Goal: Task Accomplishment & Management: Use online tool/utility

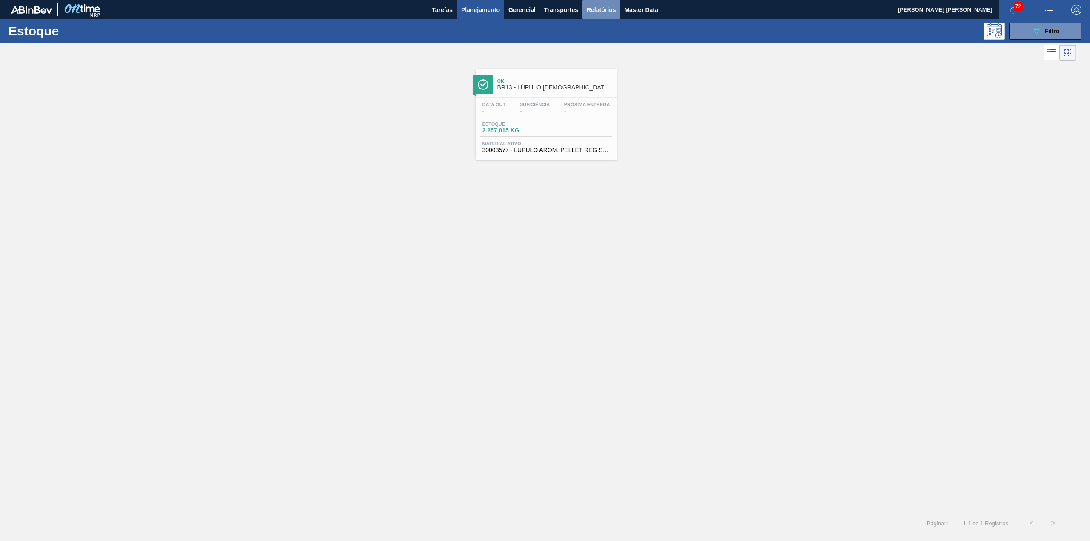
click at [617, 9] on button "Relatórios" at bounding box center [600, 9] width 37 height 19
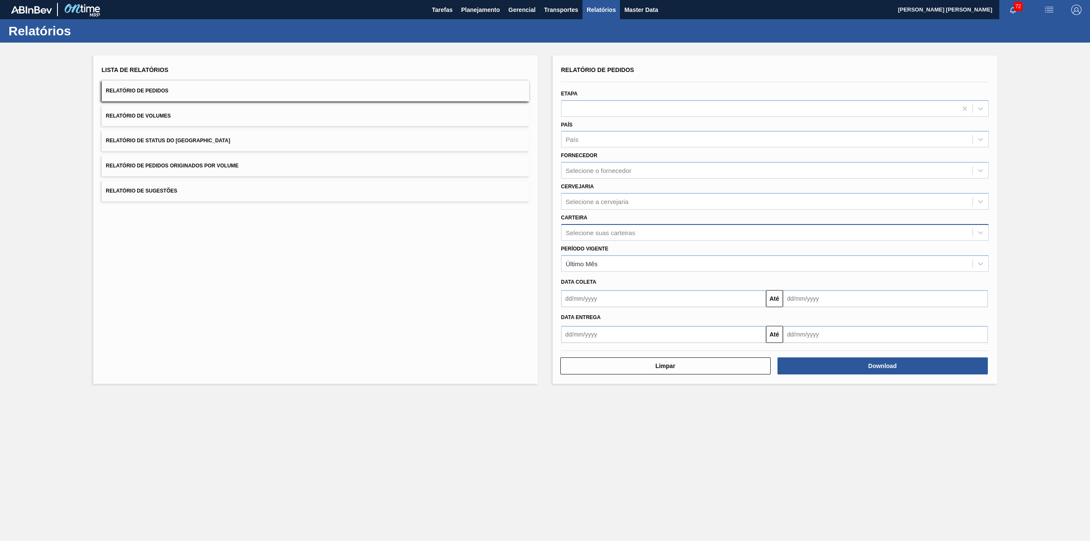
click at [639, 230] on div "Selecione suas carteiras" at bounding box center [766, 232] width 411 height 12
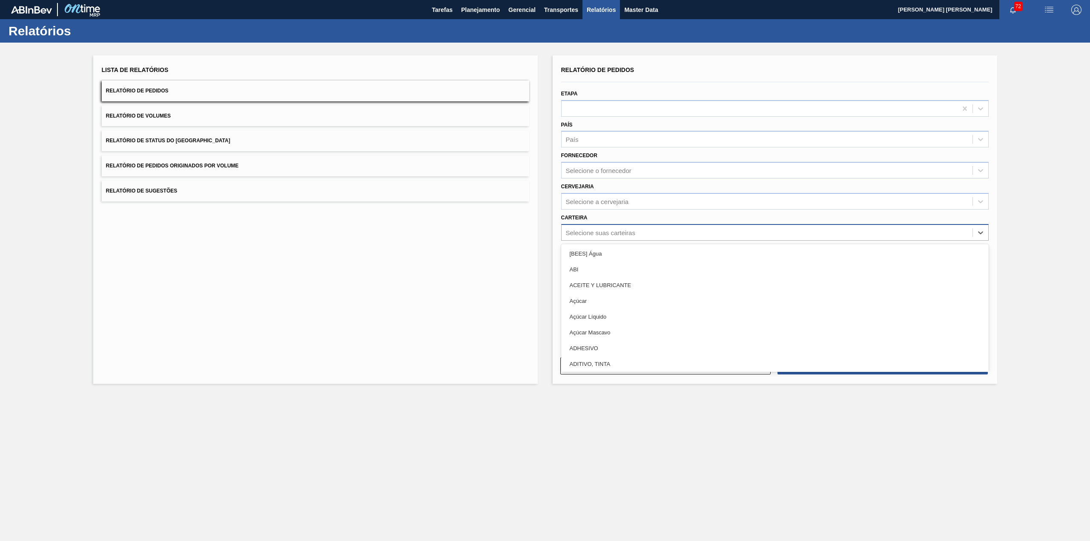
type input "l"
type input "C"
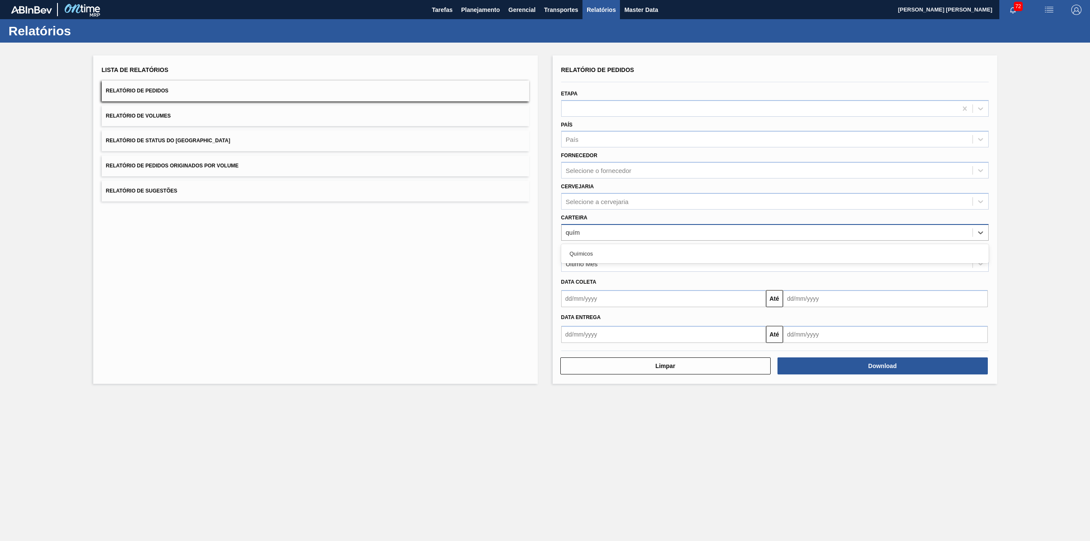
type input "quími"
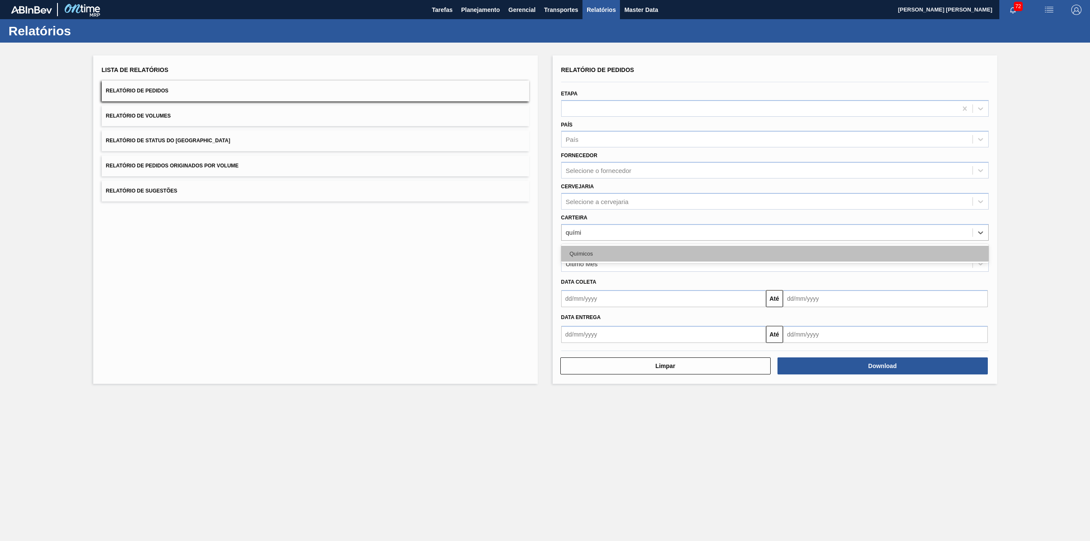
click at [639, 247] on div "Químicos" at bounding box center [774, 254] width 427 height 16
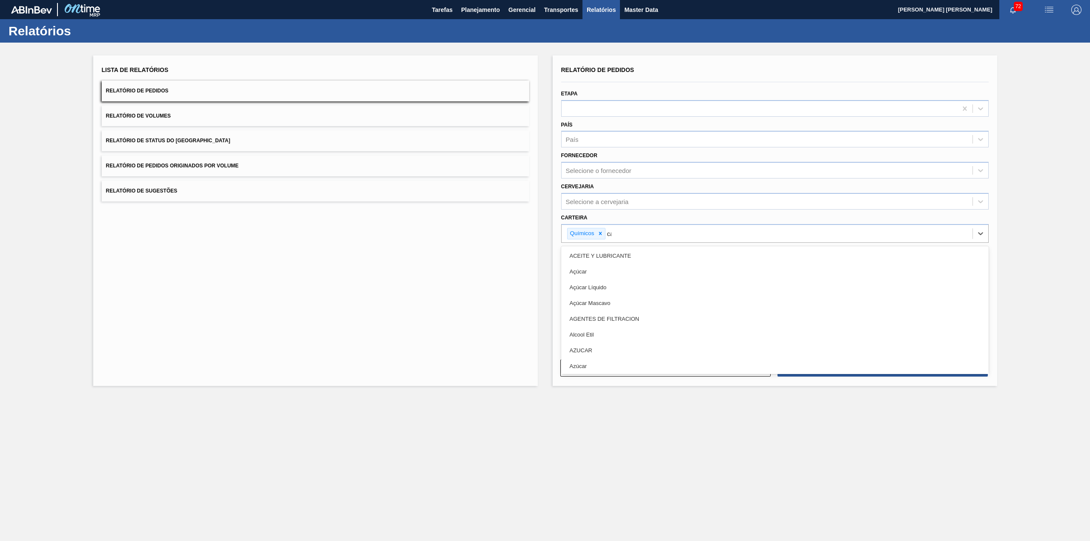
type input "carv"
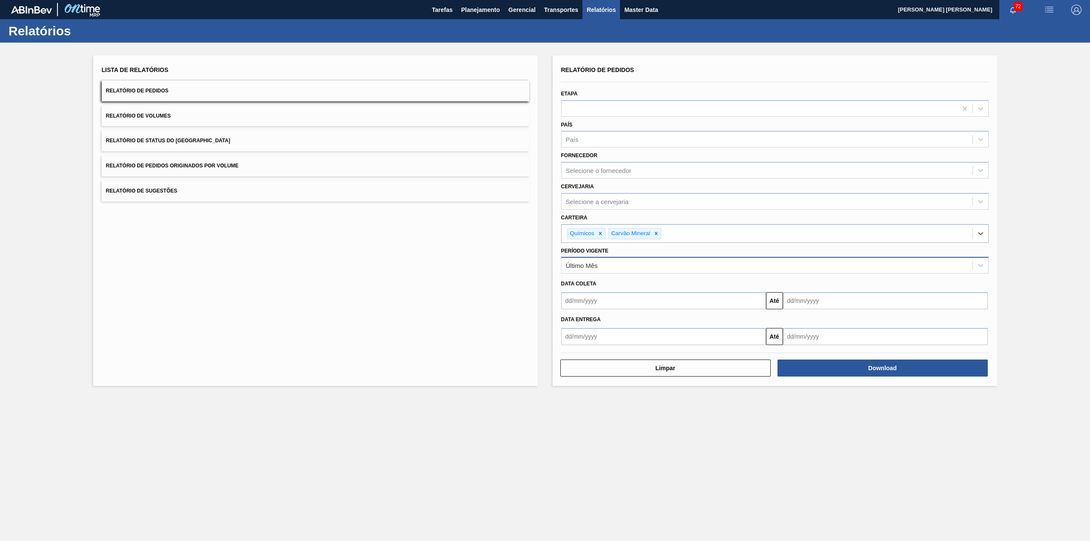
click at [639, 271] on div "Último Mês" at bounding box center [774, 265] width 427 height 17
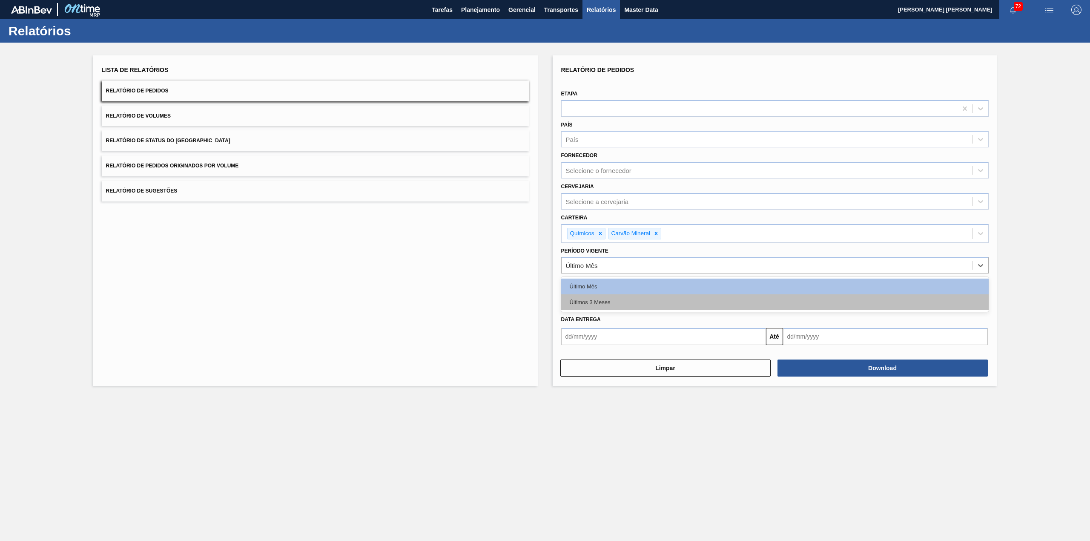
click at [632, 302] on div "Últimos 3 Meses" at bounding box center [774, 302] width 427 height 16
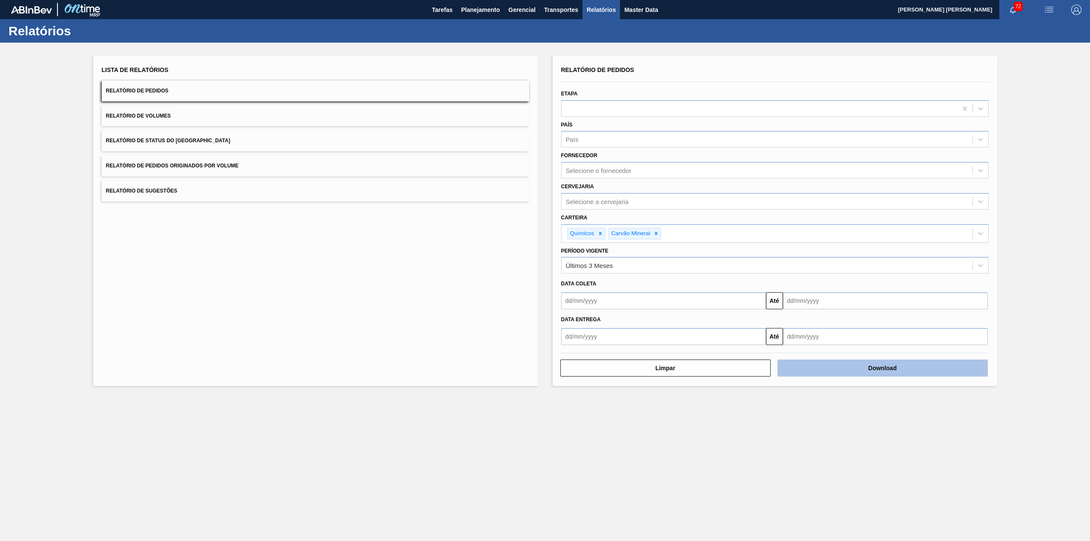
click at [818, 364] on button "Download" at bounding box center [882, 367] width 210 height 17
click at [314, 140] on button "Relatório de Status do Estoque" at bounding box center [315, 140] width 427 height 21
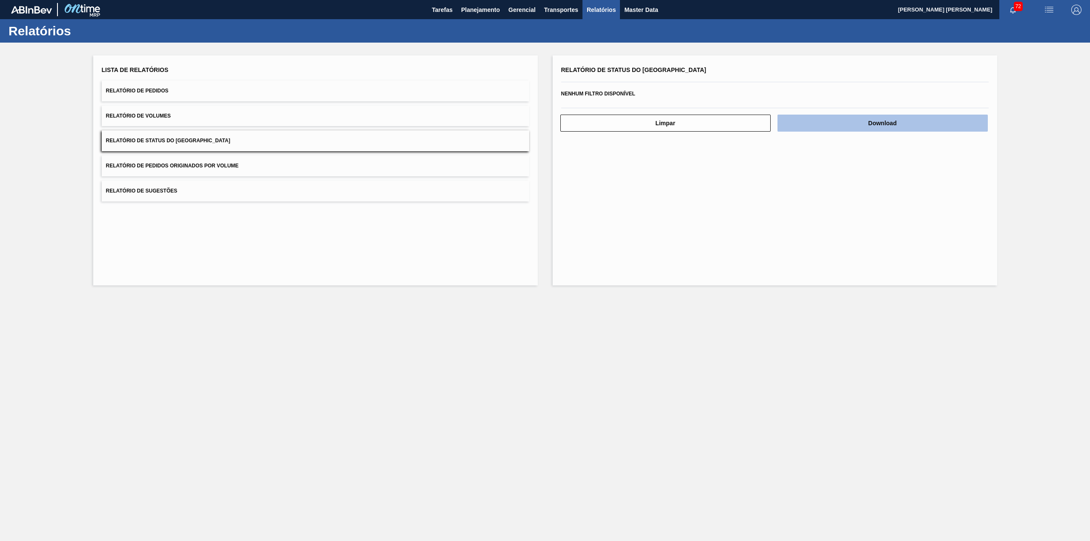
click at [808, 117] on button "Download" at bounding box center [882, 123] width 210 height 17
click at [484, 14] on span "Planejamento" at bounding box center [480, 10] width 39 height 10
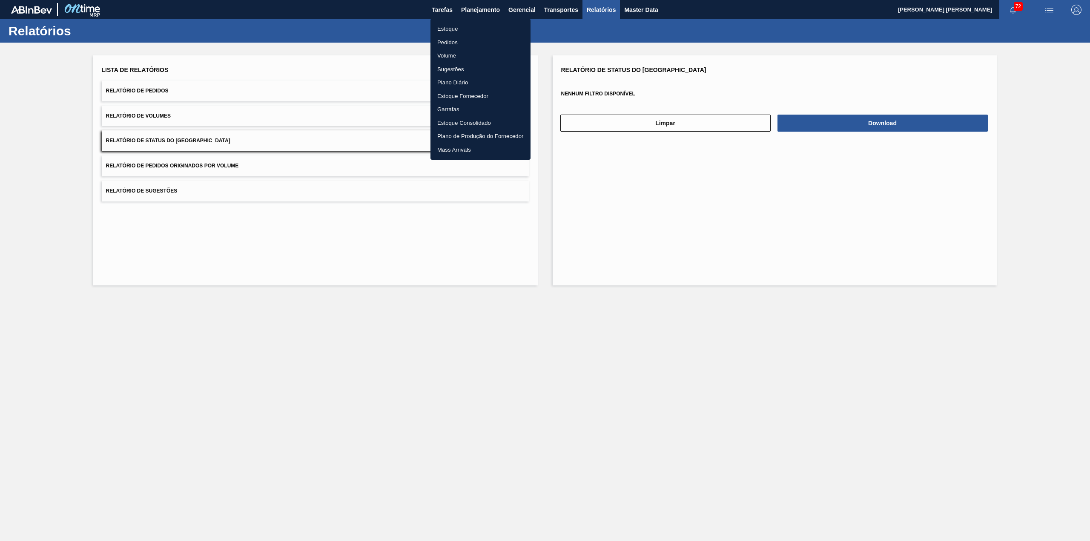
click at [508, 9] on div at bounding box center [545, 270] width 1090 height 541
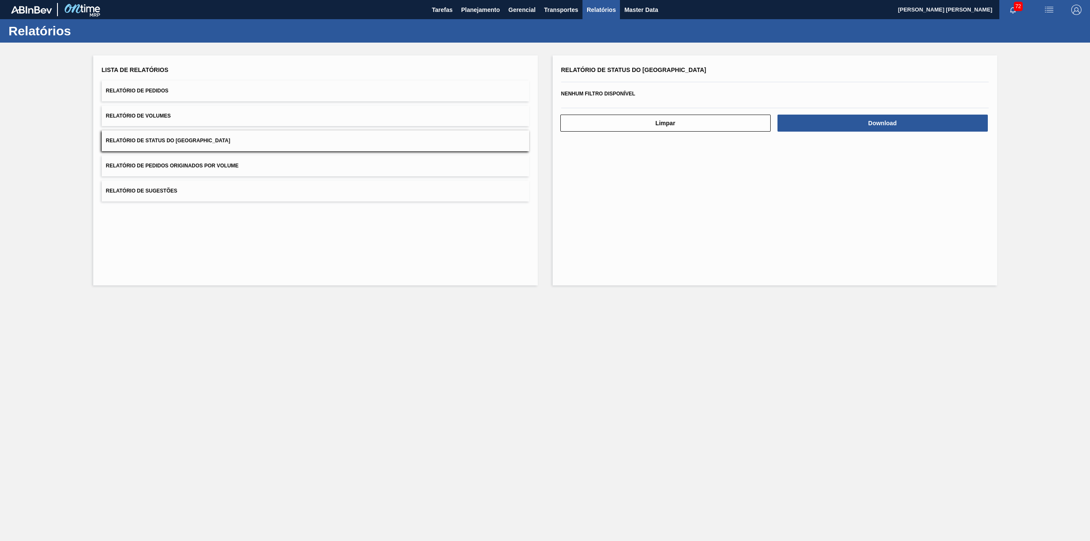
click at [489, 0] on body "Tarefas Planejamento Gerencial Transportes Relatórios Master Data GUSTAVO HENRI…" at bounding box center [545, 0] width 1090 height 0
click at [486, 7] on span "Planejamento" at bounding box center [480, 10] width 39 height 10
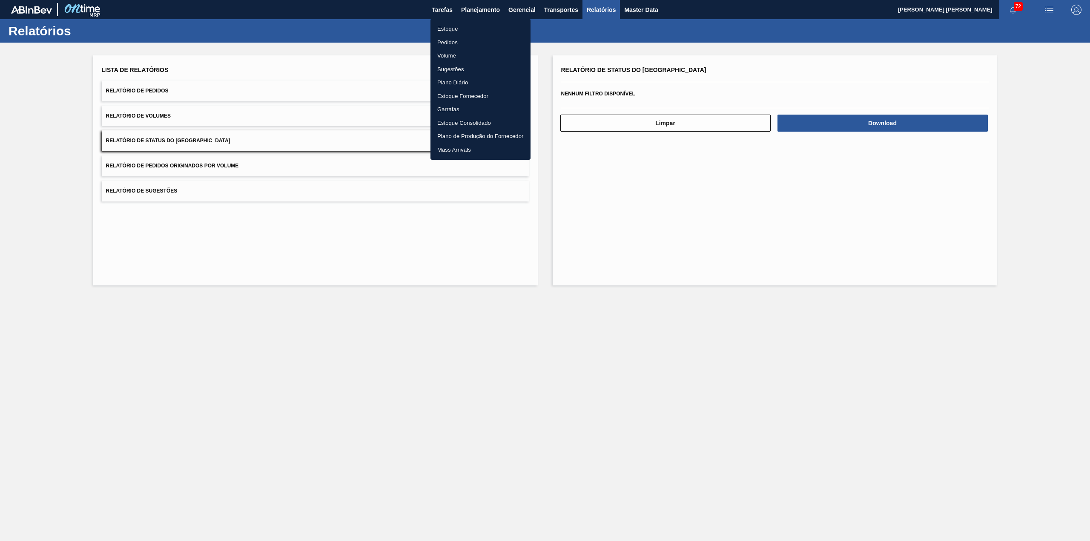
click at [469, 33] on li "Estoque" at bounding box center [480, 29] width 100 height 14
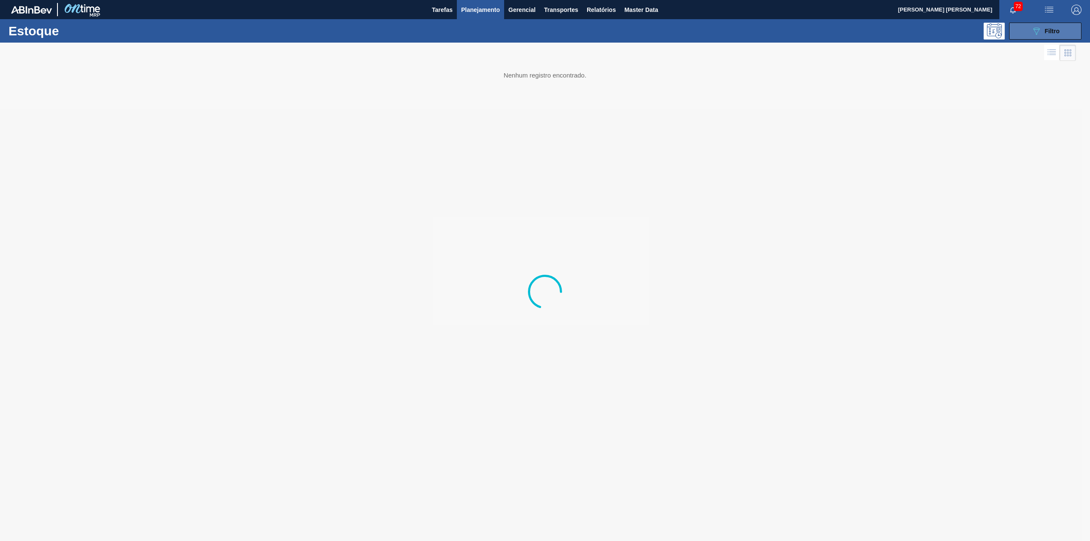
click at [1048, 31] on span "Filtro" at bounding box center [1052, 31] width 15 height 7
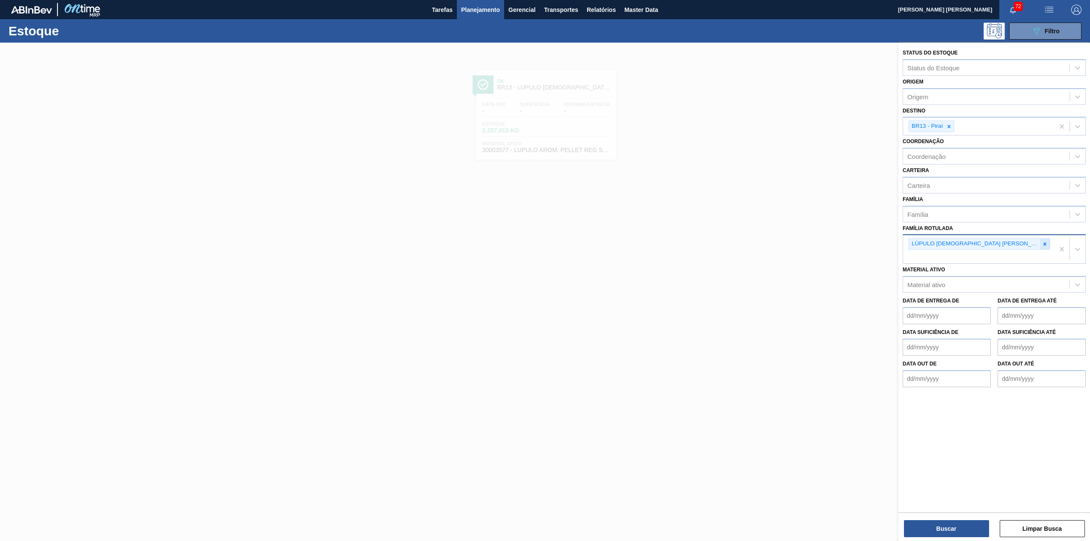
click at [1042, 241] on icon at bounding box center [1045, 244] width 6 height 6
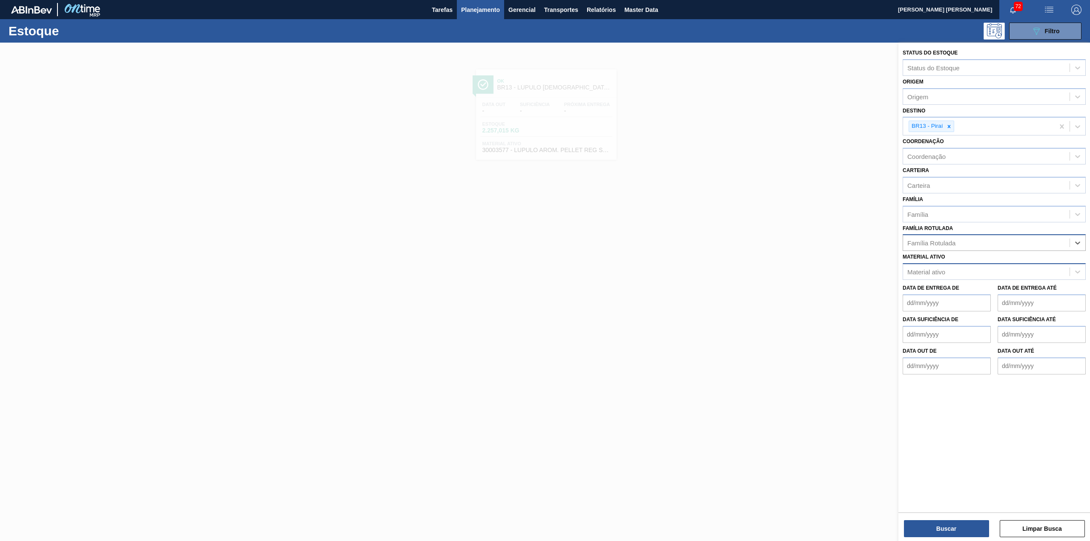
click at [1009, 272] on div "Material ativo" at bounding box center [986, 272] width 166 height 12
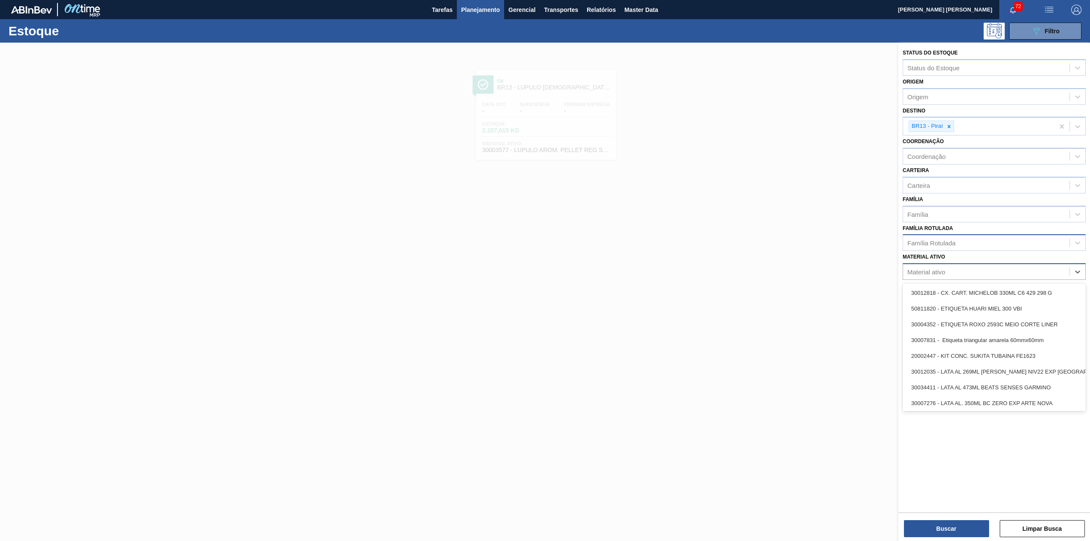
paste ativo "30003504"
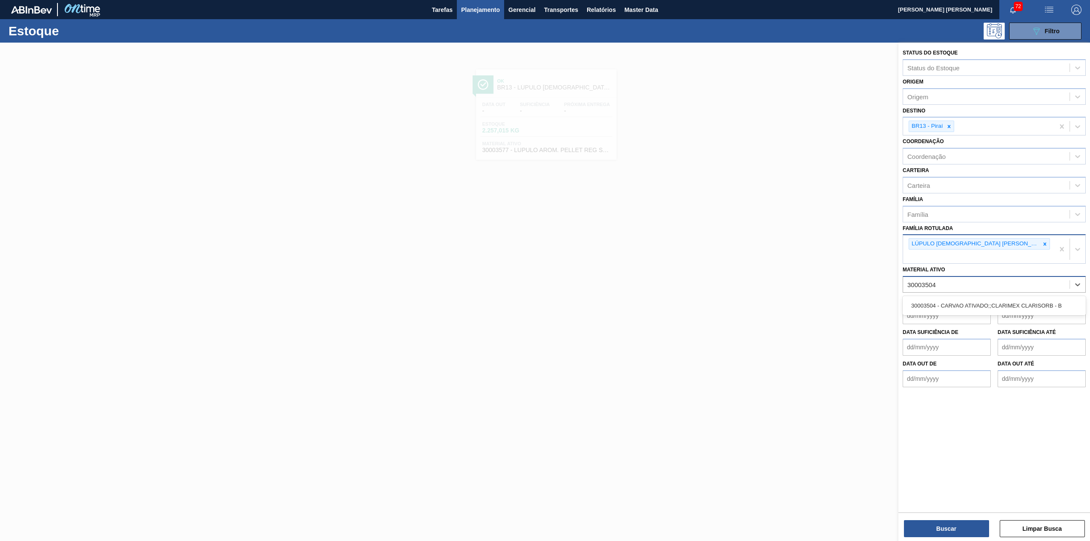
type ativo "30003504"
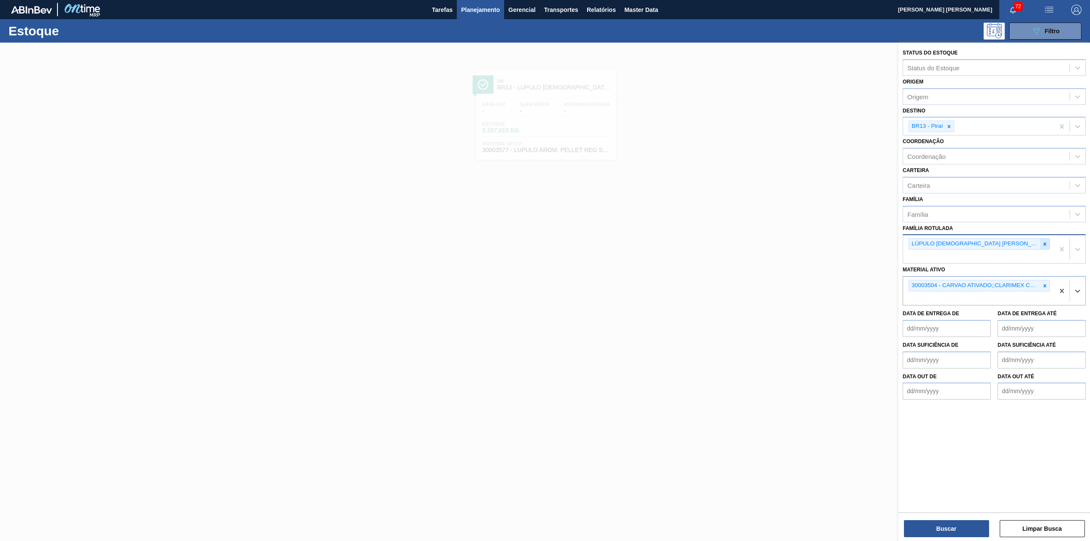
click at [1042, 245] on icon at bounding box center [1045, 244] width 6 height 6
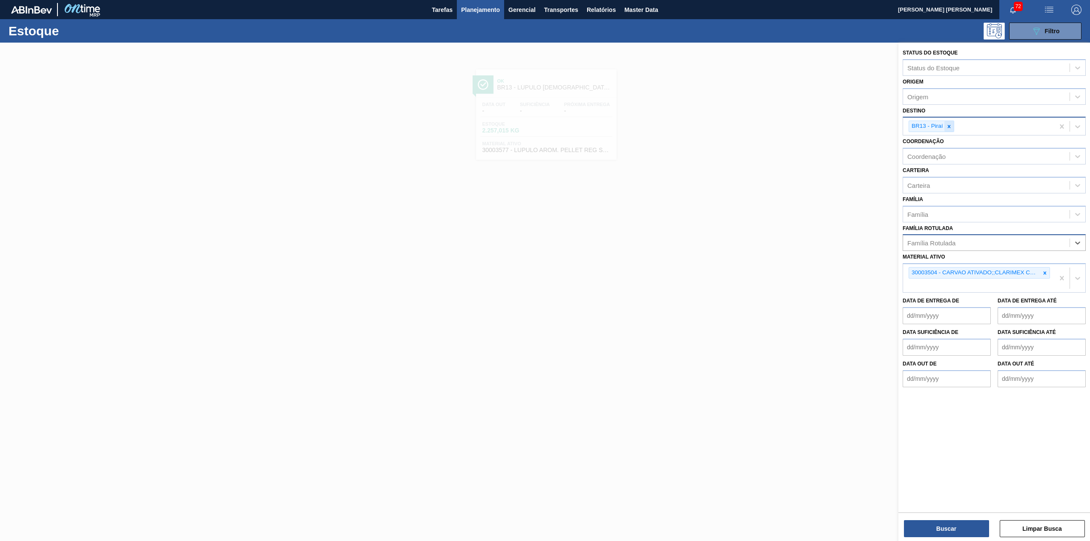
click at [949, 126] on icon at bounding box center [948, 126] width 3 height 3
type input "br04"
click at [976, 533] on button "Buscar" at bounding box center [946, 528] width 85 height 17
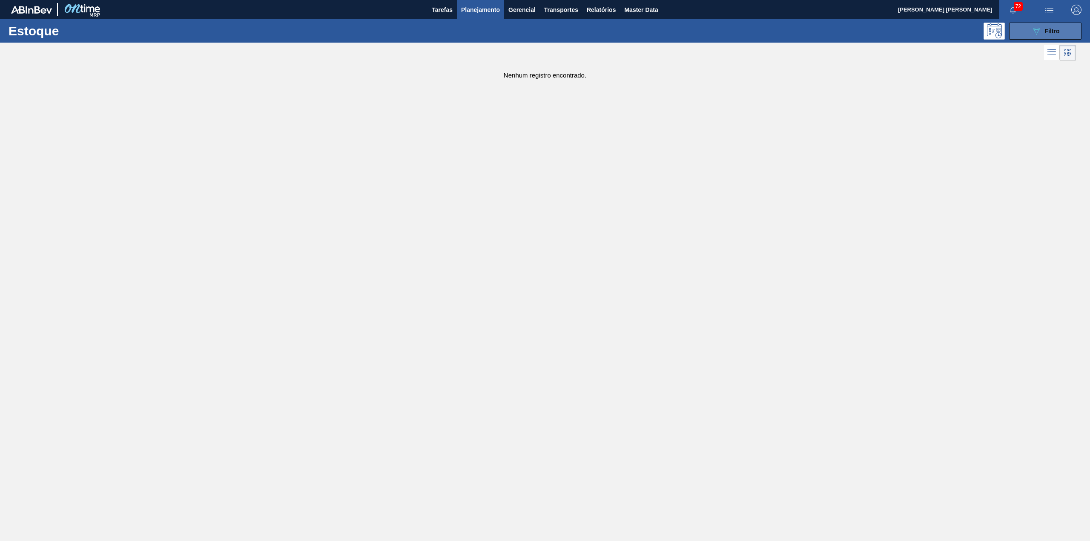
click at [1032, 32] on icon "089F7B8B-B2A5-4AFE-B5C0-19BA573D28AC" at bounding box center [1036, 31] width 10 height 10
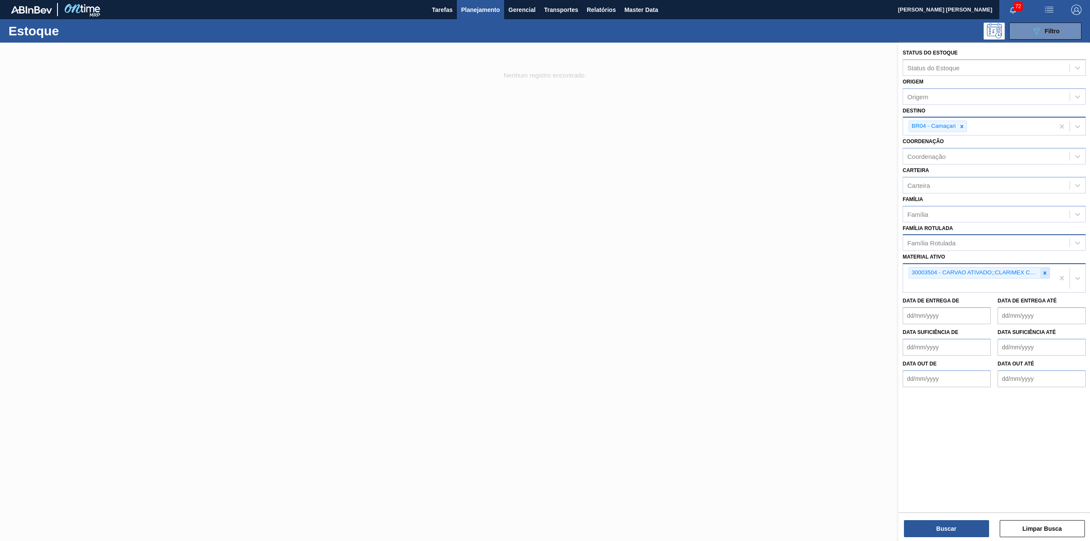
click at [1046, 267] on div at bounding box center [1044, 272] width 9 height 11
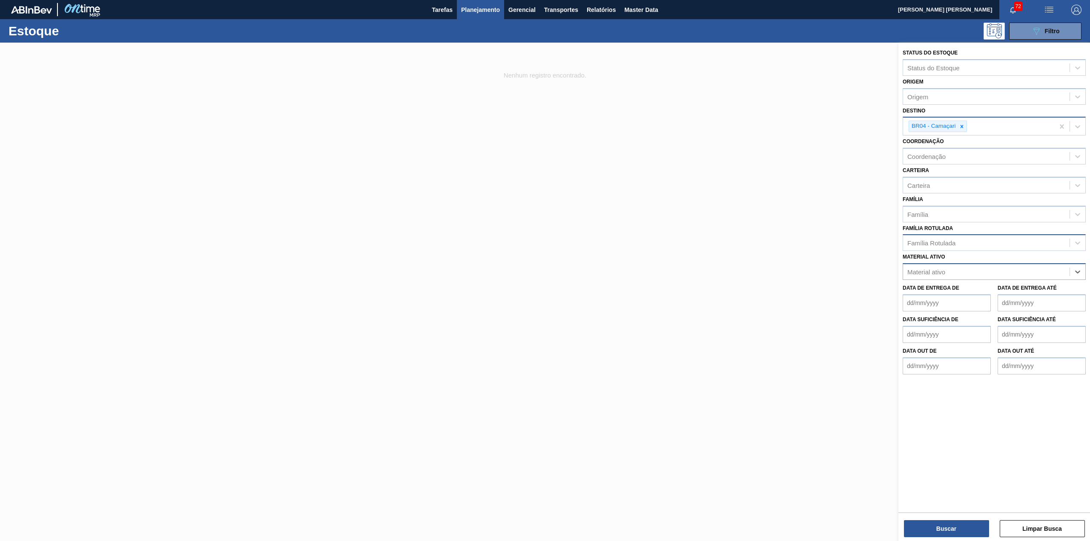
click at [996, 241] on div "Família Rotulada" at bounding box center [986, 243] width 166 height 12
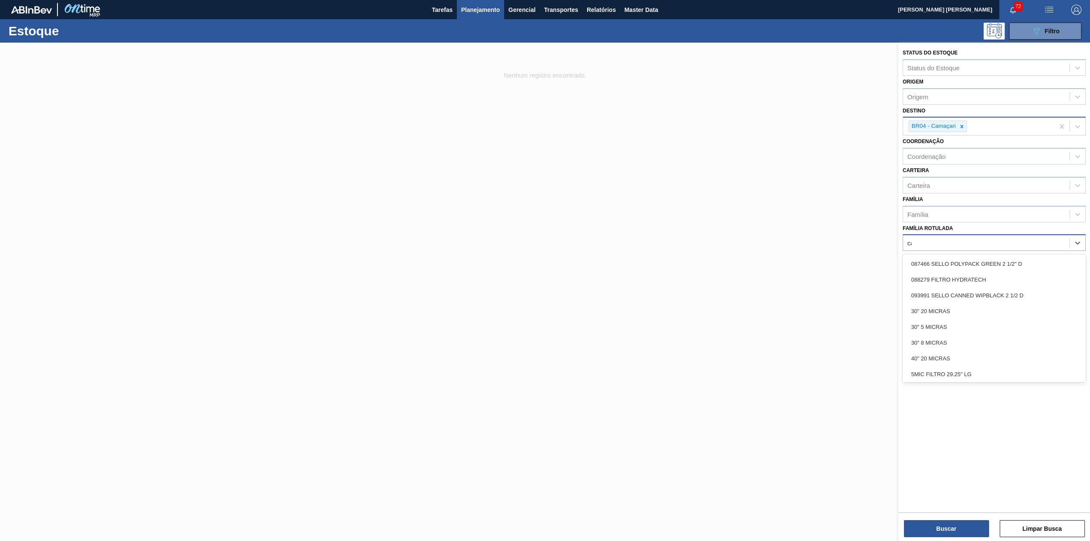
type Rotulada "carv"
click at [975, 287] on div "CARVAO ATIVADO CLARIMEX" at bounding box center [993, 295] width 183 height 16
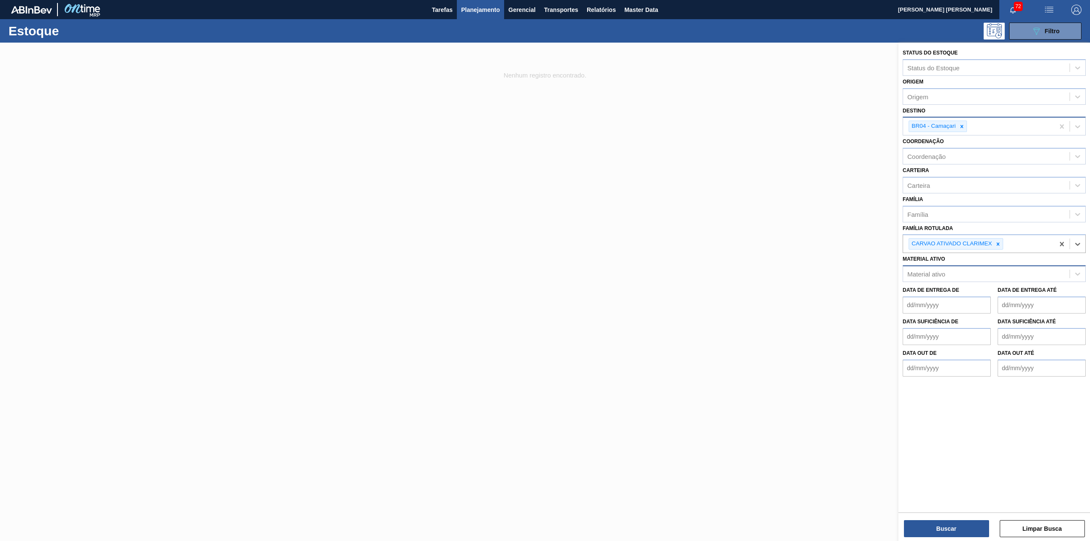
click at [963, 515] on div "Buscar Limpar Busca" at bounding box center [994, 524] width 192 height 24
click at [963, 527] on button "Buscar" at bounding box center [946, 528] width 85 height 17
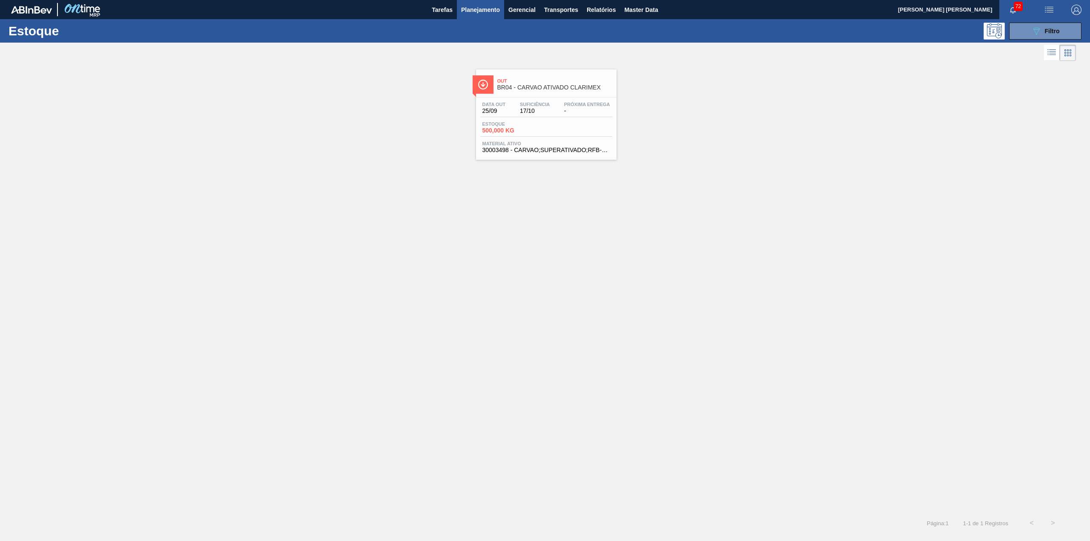
drag, startPoint x: 555, startPoint y: 121, endPoint x: 806, endPoint y: 314, distance: 316.3
click at [796, 190] on div "Out BR04 - CARVAO ATIVADO CLARIMEX Data out 25/09 Suficiência 17/10 Próxima Ent…" at bounding box center [545, 287] width 1090 height 449
click at [461, 16] on button "Planejamento" at bounding box center [480, 9] width 47 height 19
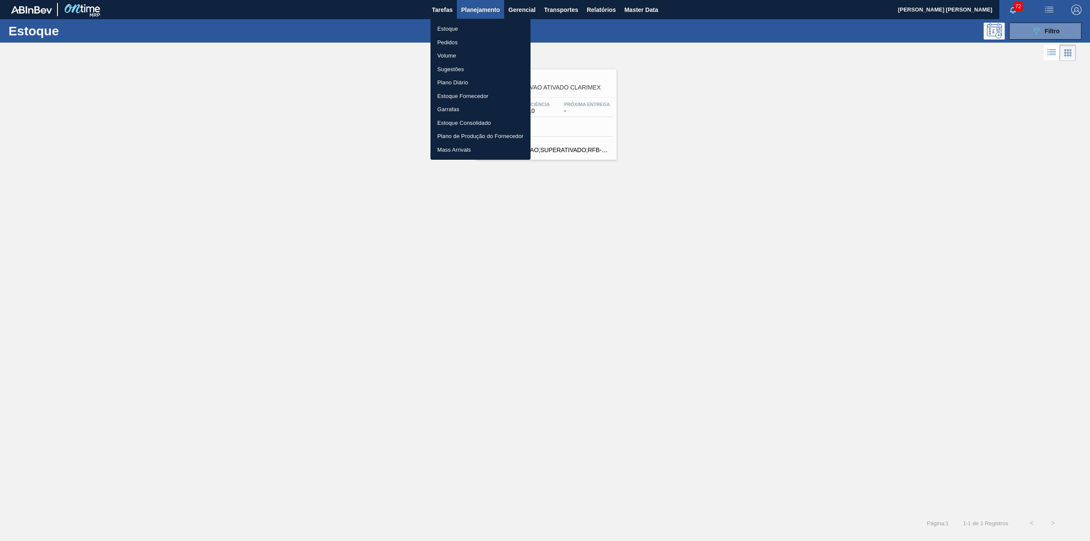
click at [1028, 37] on div at bounding box center [545, 270] width 1090 height 541
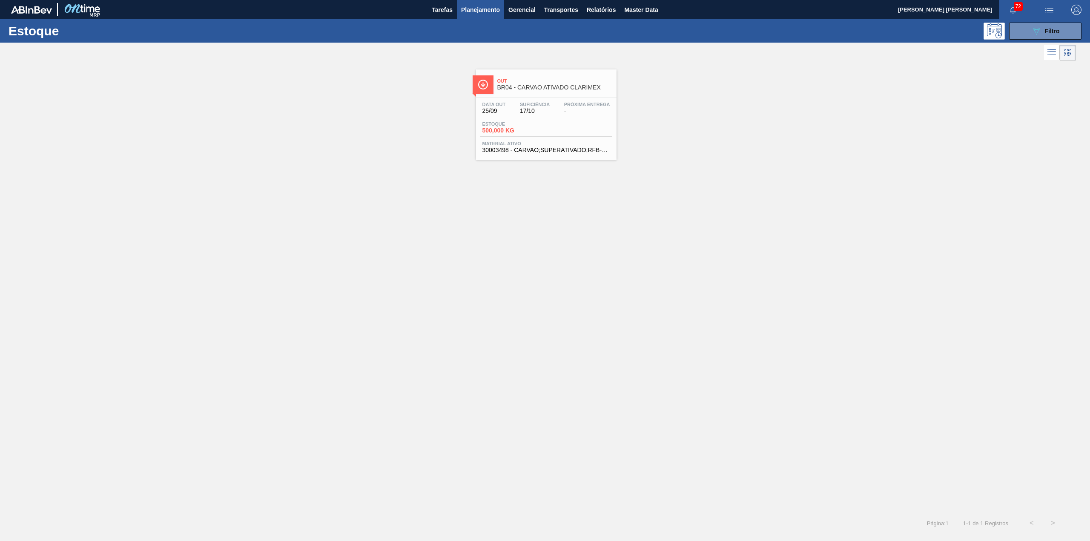
click at [1054, 20] on div "Estoque 089F7B8B-B2A5-4AFE-B5C0-19BA573D28AC Filtro" at bounding box center [545, 30] width 1090 height 23
click at [1052, 28] on span "Filtro" at bounding box center [1052, 31] width 15 height 7
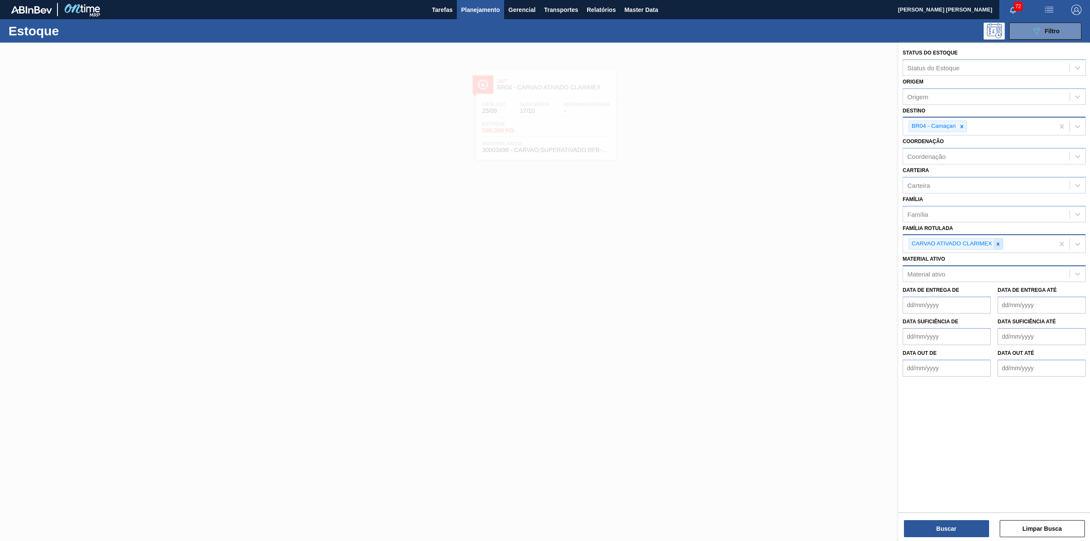
click at [1001, 242] on div at bounding box center [997, 243] width 9 height 11
type Rotulada "saaz us"
click at [1007, 266] on div "LÚPULO SAAZ US" at bounding box center [993, 264] width 183 height 16
click at [962, 128] on icon at bounding box center [962, 126] width 6 height 6
click at [964, 128] on div "Destino" at bounding box center [986, 125] width 166 height 12
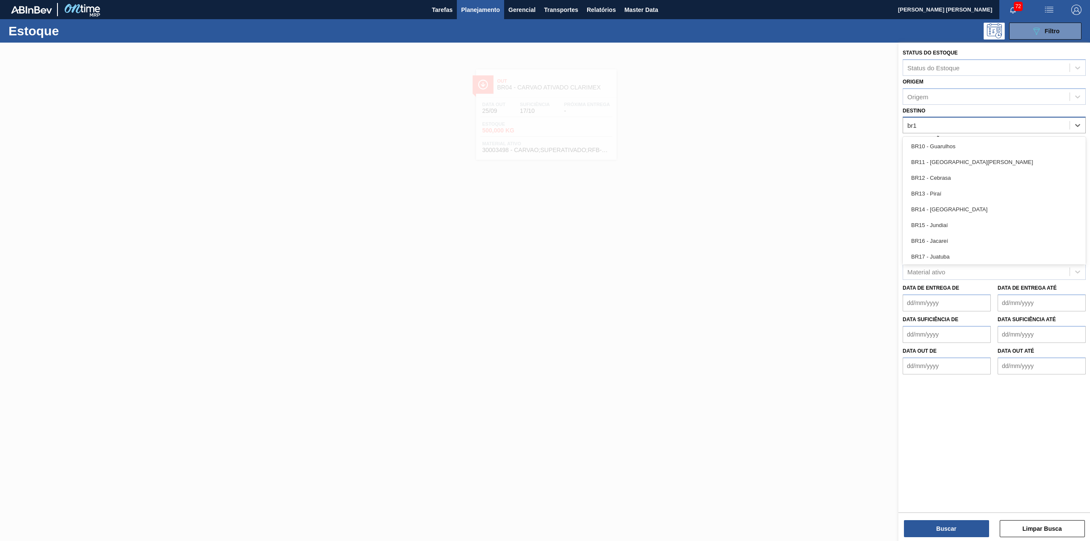
type input "br17"
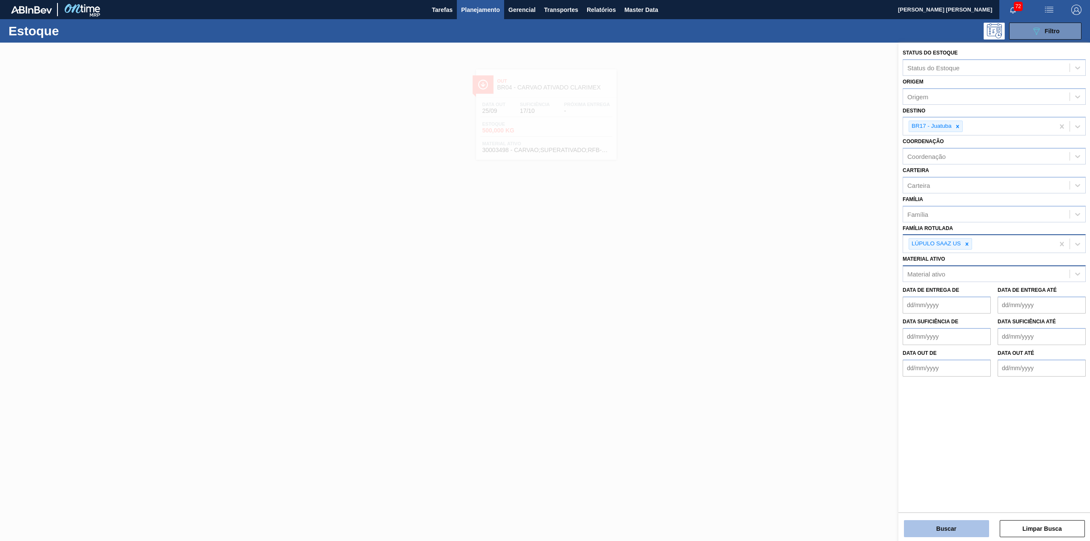
click at [936, 527] on button "Buscar" at bounding box center [946, 528] width 85 height 17
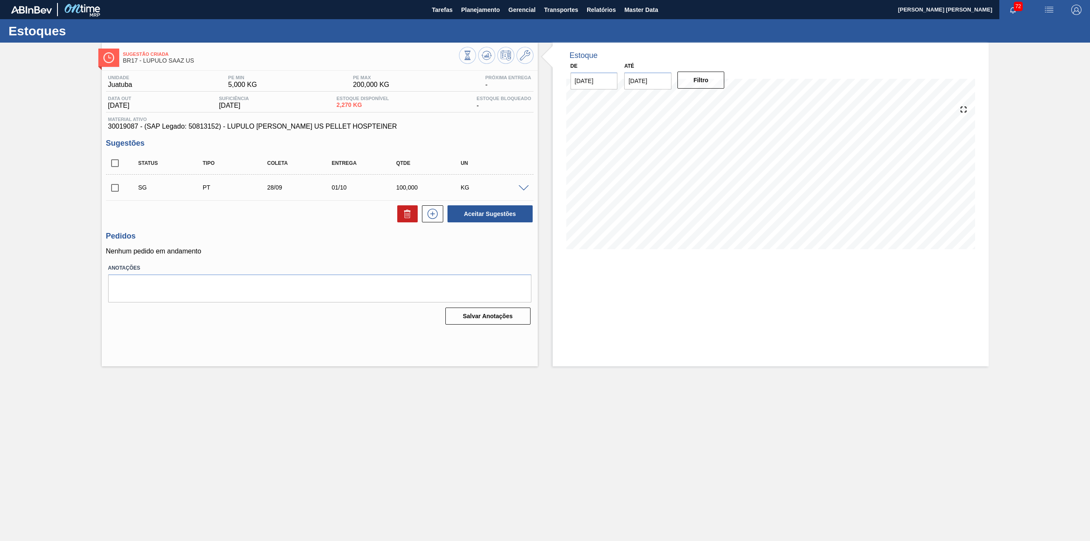
click at [520, 188] on span at bounding box center [523, 188] width 10 height 6
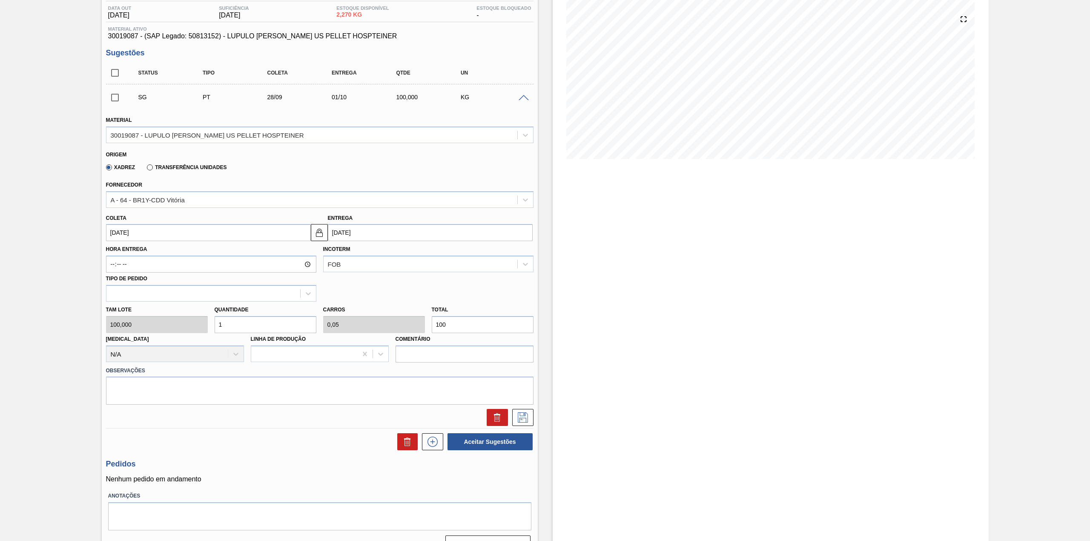
scroll to position [109, 0]
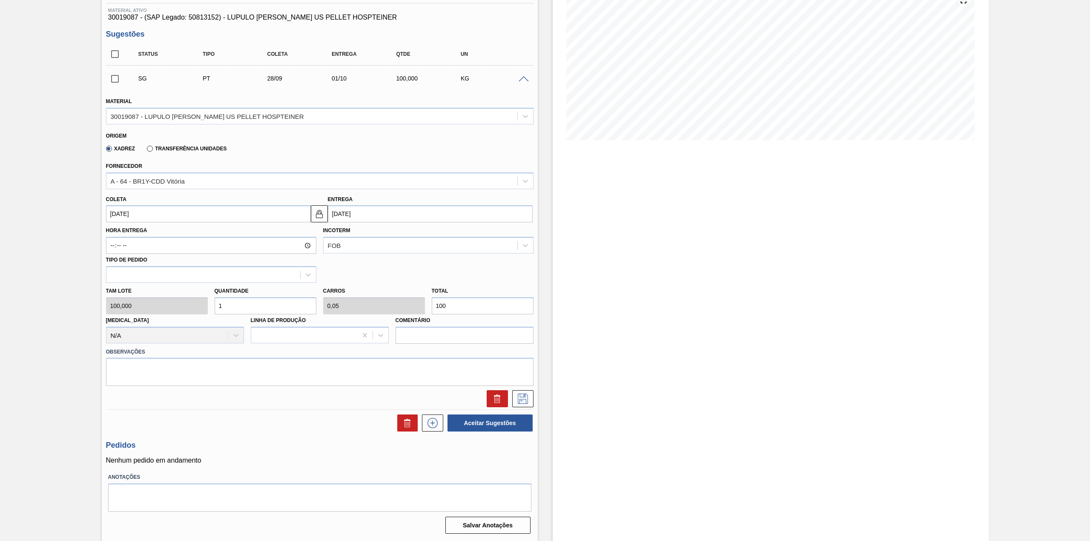
click at [232, 198] on div "[PERSON_NAME] [DATE]" at bounding box center [208, 207] width 205 height 29
click at [179, 151] on label "Transferência Unidades" at bounding box center [187, 149] width 80 height 6
click at [146, 150] on input "Transferência Unidades" at bounding box center [146, 150] width 0 height 0
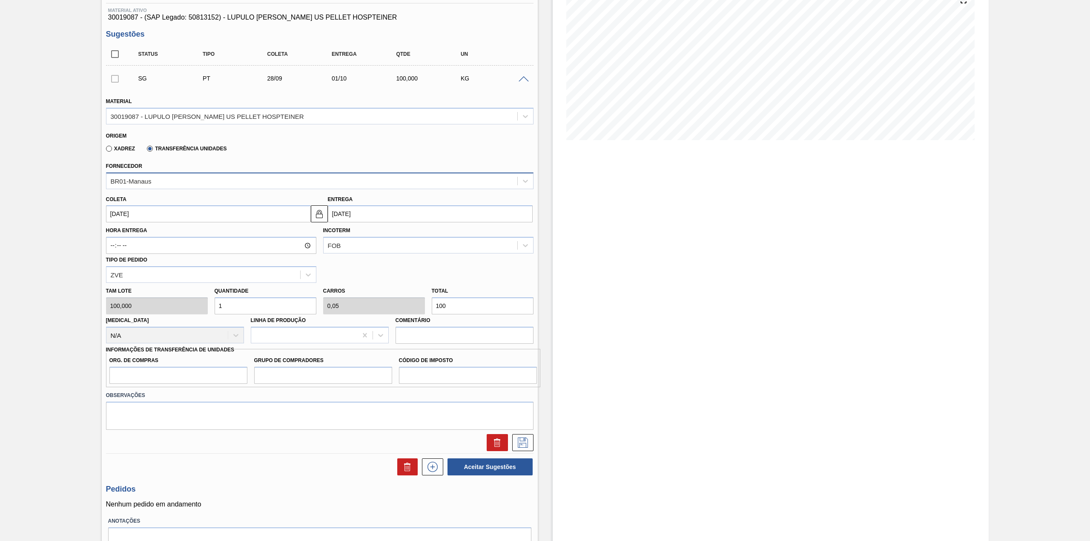
click at [190, 176] on div "BR01-Manaus" at bounding box center [311, 181] width 411 height 12
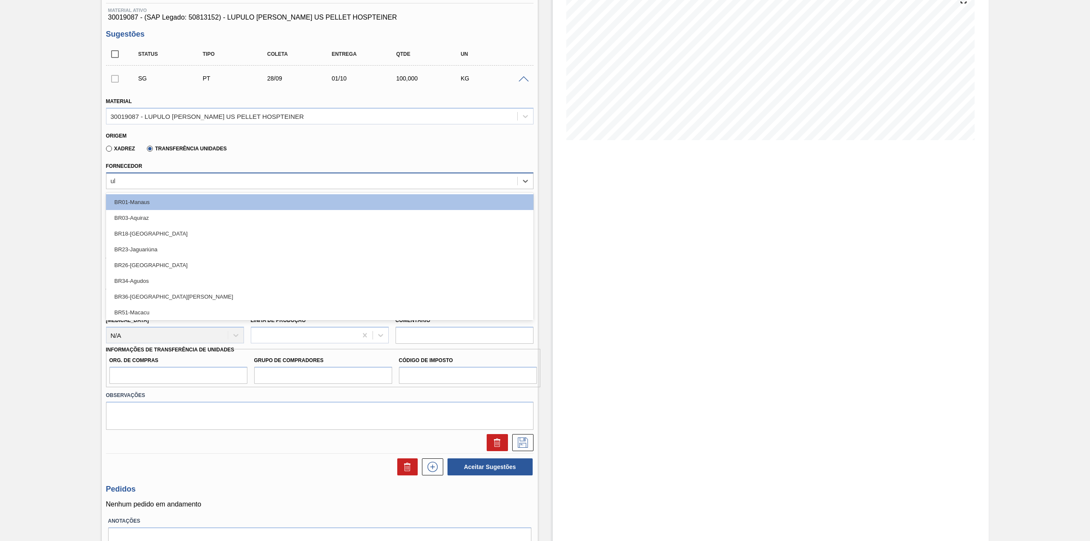
type input "uber"
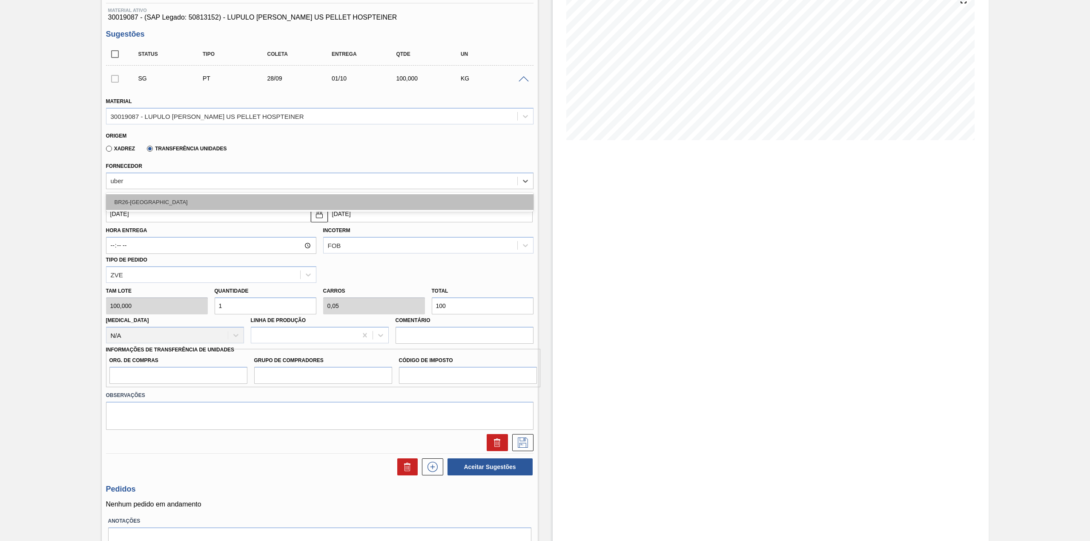
click at [251, 194] on div "BR26-Uberlândia" at bounding box center [319, 202] width 427 height 16
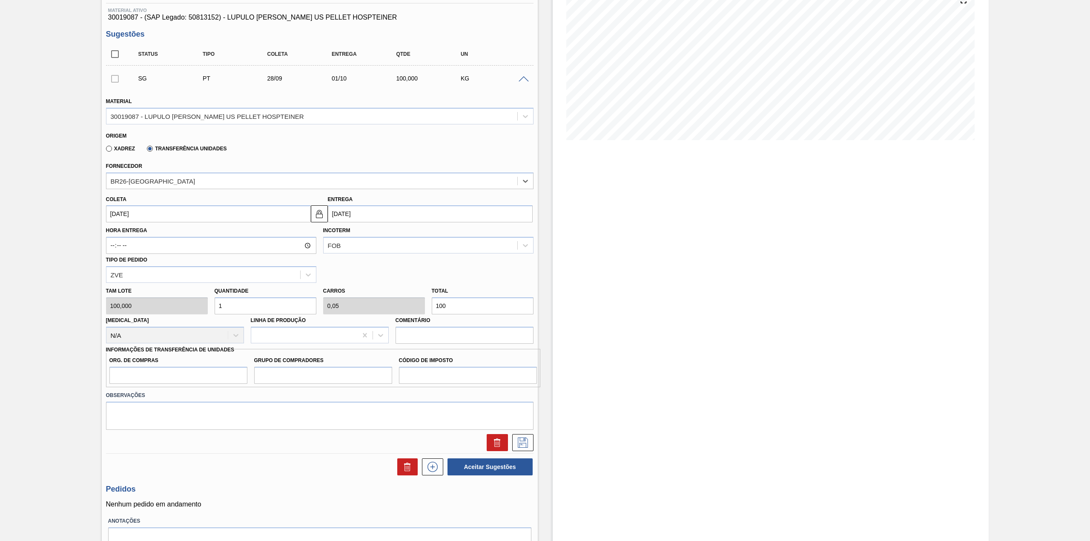
click at [223, 211] on input "28/09/2025" at bounding box center [208, 213] width 205 height 17
click at [188, 305] on div "26" at bounding box center [184, 302] width 11 height 11
type input "26/09/2025"
type input "29/09/2025"
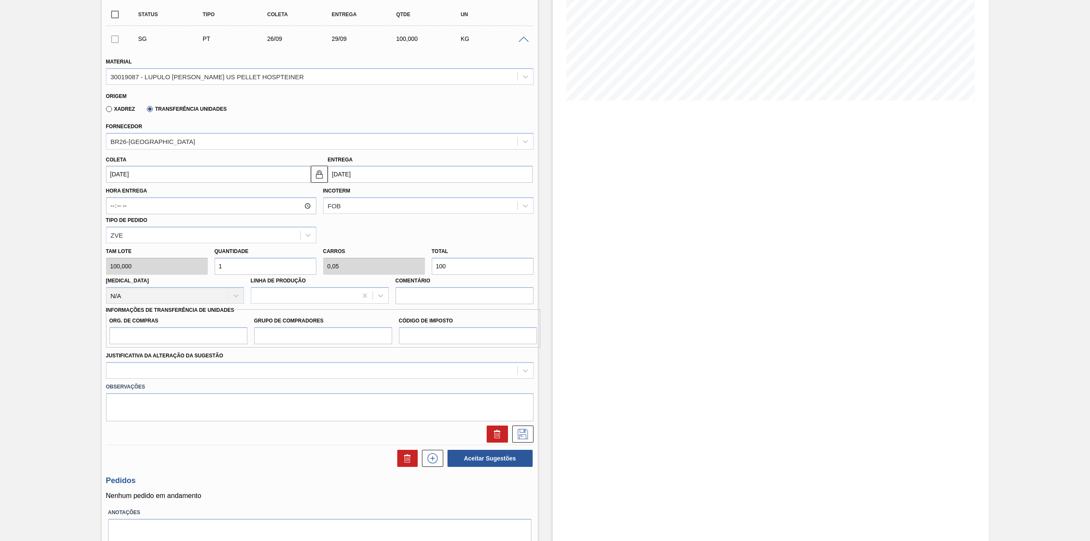
scroll to position [166, 0]
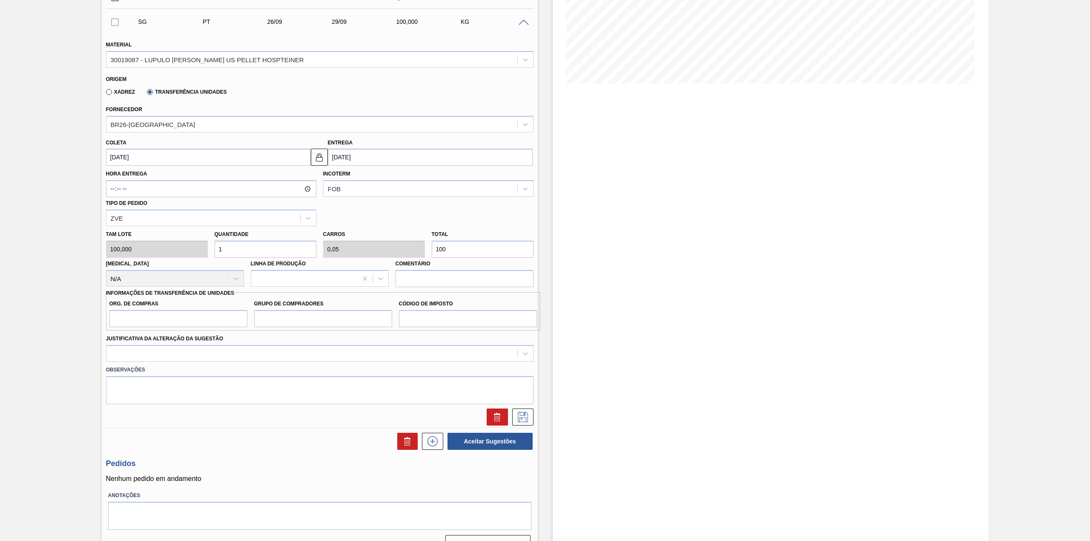
click at [466, 244] on input "100" at bounding box center [483, 249] width 102 height 17
type input "0,02"
type input "0,001"
type input "2"
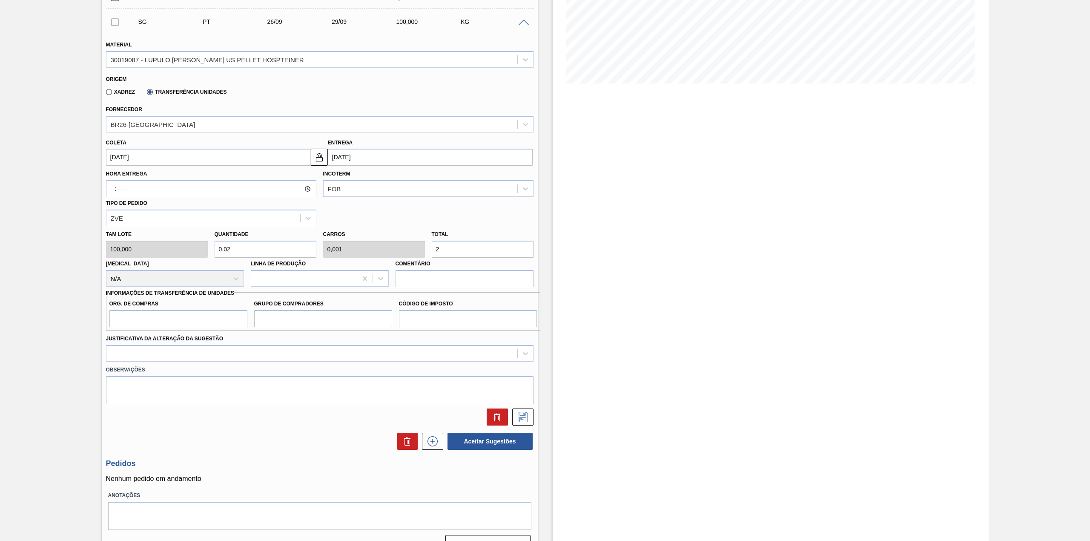
type input "0,2"
type input "0,01"
type input "20"
drag, startPoint x: 335, startPoint y: 295, endPoint x: 306, endPoint y: 297, distance: 29.0
click at [335, 295] on div "Org. de Compras Grupo de Compradores Código de Imposto" at bounding box center [323, 311] width 434 height 38
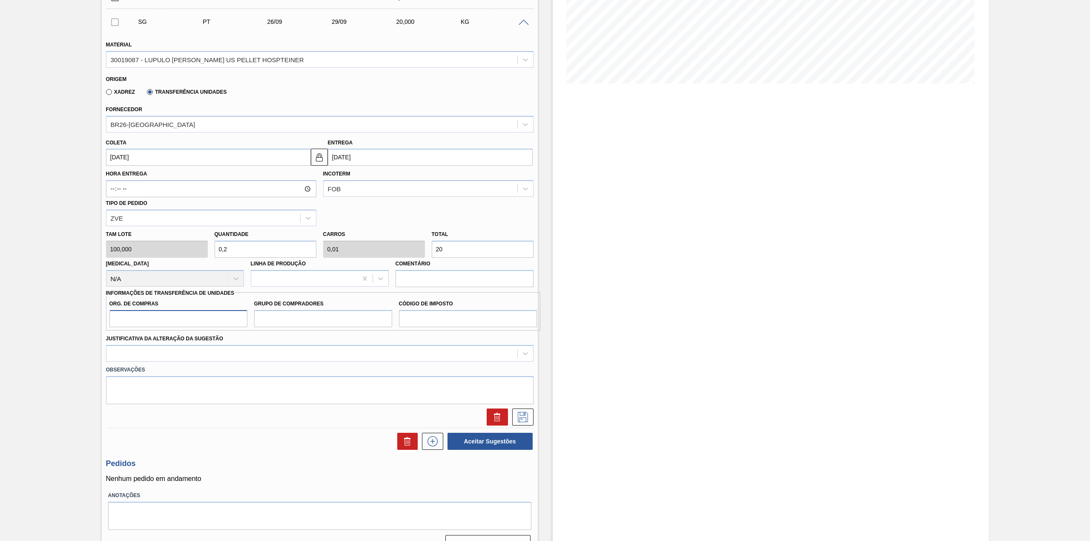
click at [181, 322] on input "Org. de Compras" at bounding box center [178, 318] width 138 height 17
type input "BR00"
click at [342, 319] on input "Grupo de Compradores" at bounding box center [323, 318] width 138 height 17
type input "A01"
click at [455, 322] on input "Código de Imposto" at bounding box center [468, 318] width 138 height 17
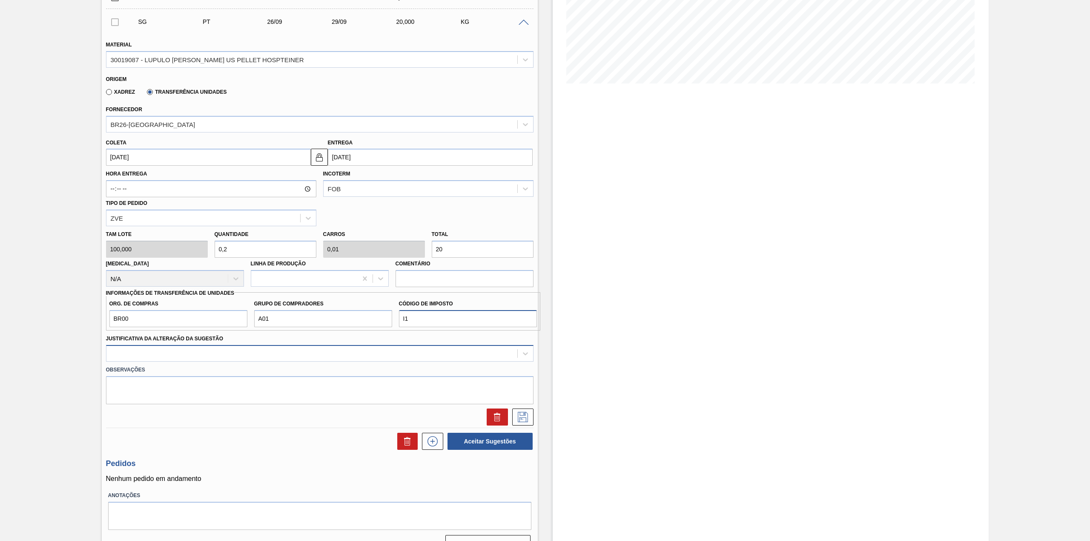
type input "I1"
click at [433, 353] on div at bounding box center [311, 353] width 411 height 12
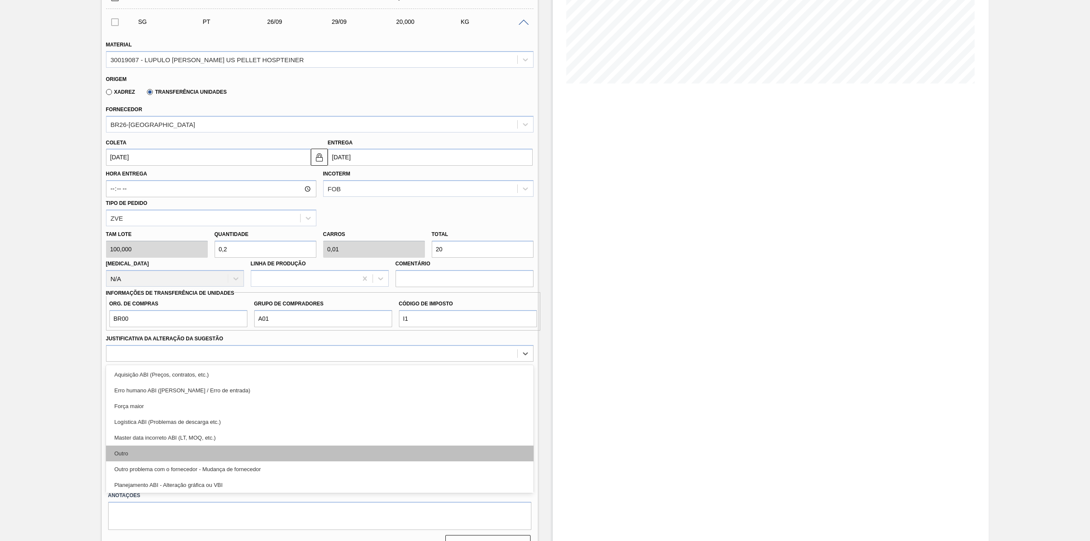
click at [312, 448] on div "Outro" at bounding box center [319, 453] width 427 height 16
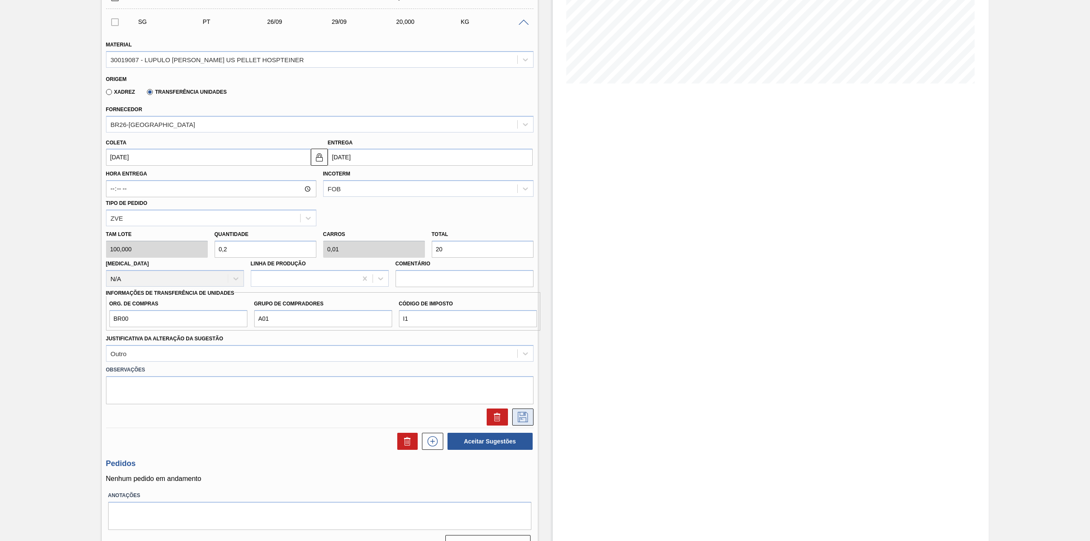
click at [528, 412] on icon at bounding box center [523, 417] width 14 height 10
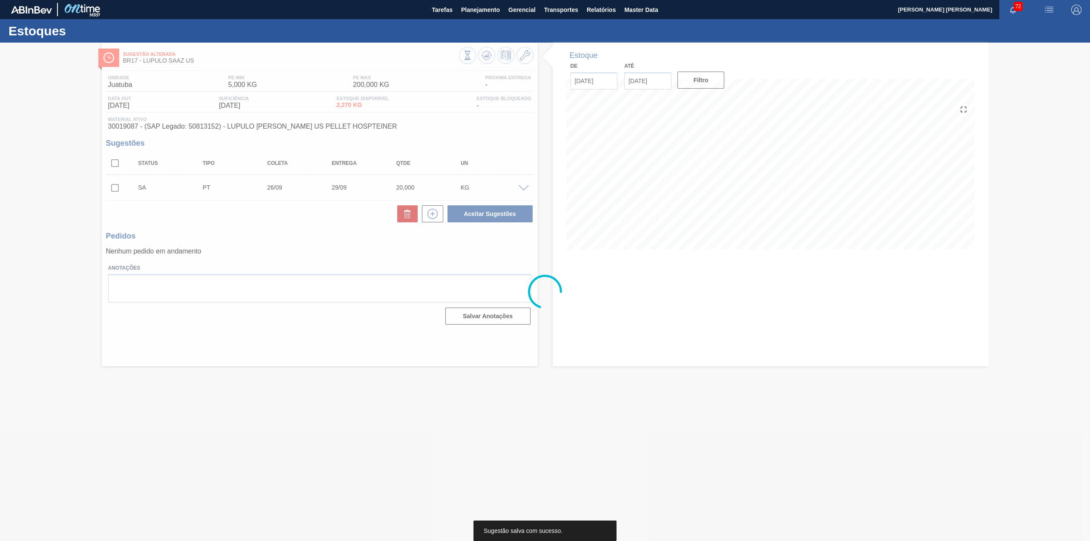
scroll to position [0, 0]
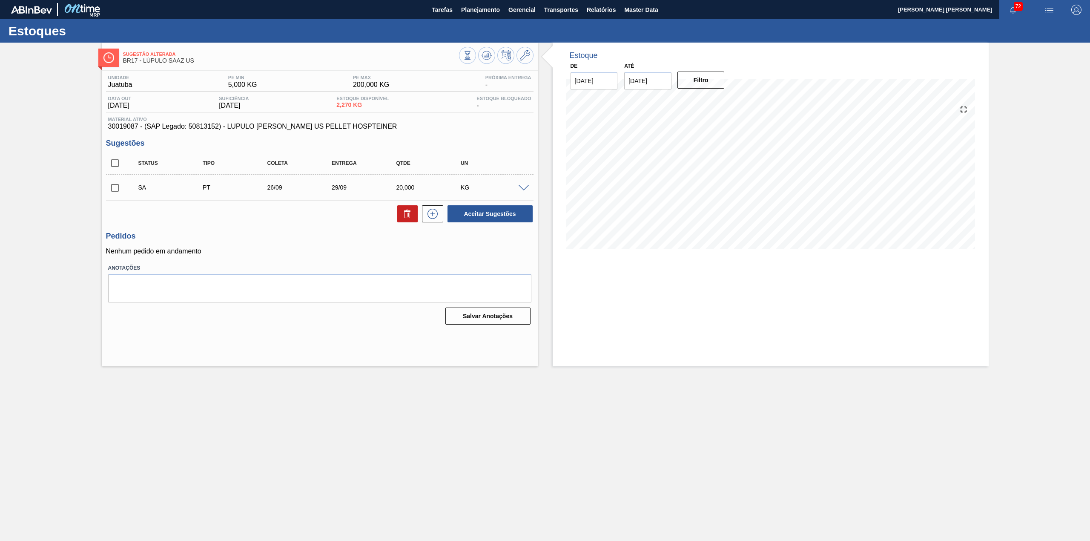
click at [117, 192] on input "checkbox" at bounding box center [115, 188] width 18 height 18
click at [525, 185] on div at bounding box center [524, 187] width 17 height 6
click at [521, 186] on span at bounding box center [523, 188] width 10 height 6
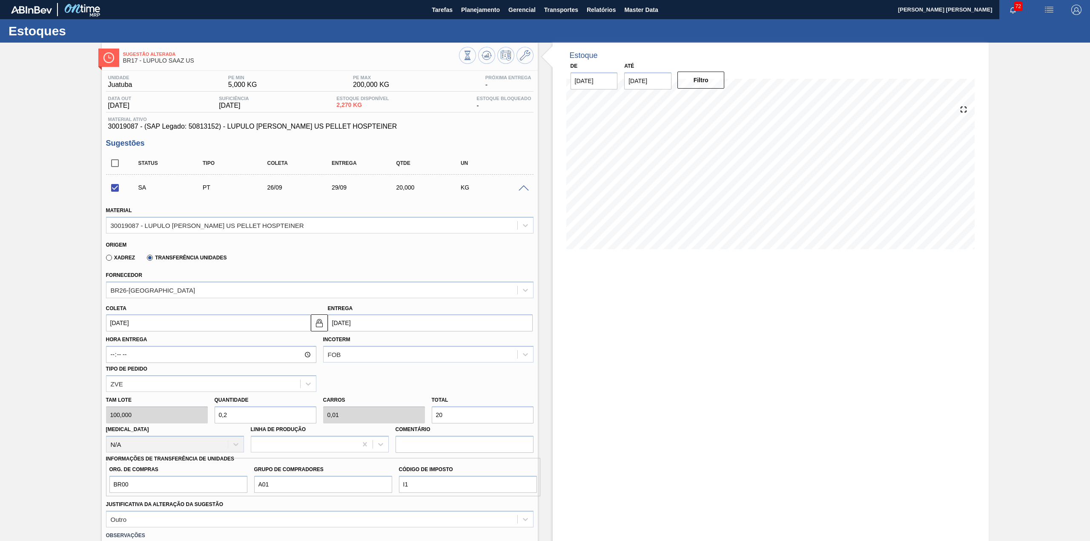
click at [521, 186] on span at bounding box center [523, 188] width 10 height 6
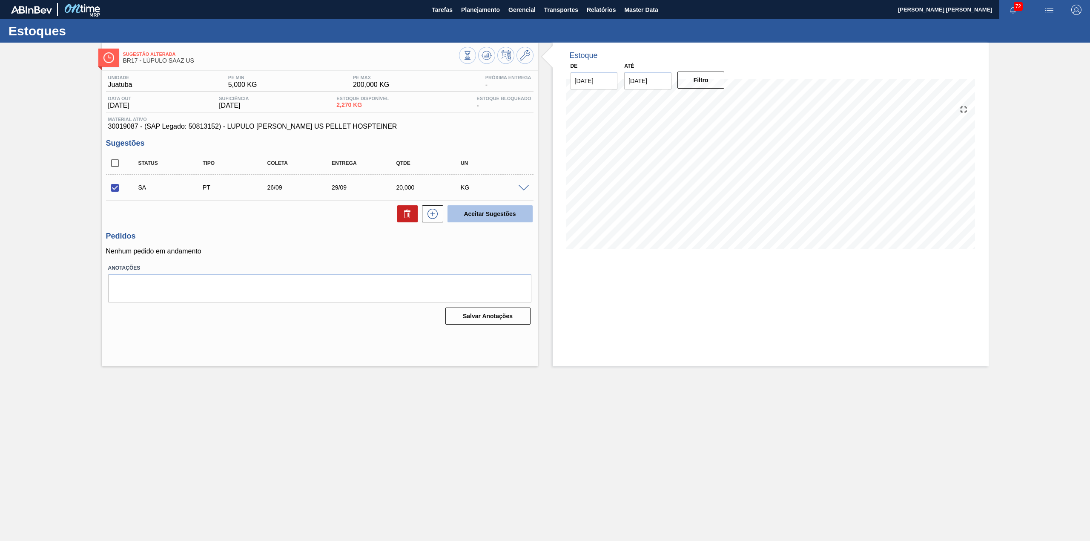
click at [519, 217] on button "Aceitar Sugestões" at bounding box center [489, 213] width 85 height 17
checkbox input "false"
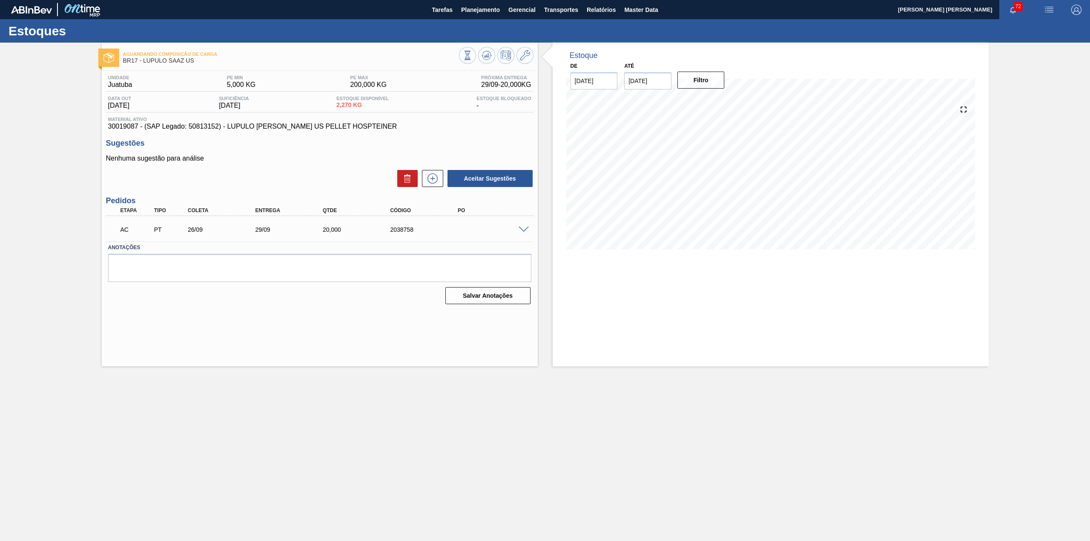
click at [523, 228] on span at bounding box center [523, 229] width 10 height 6
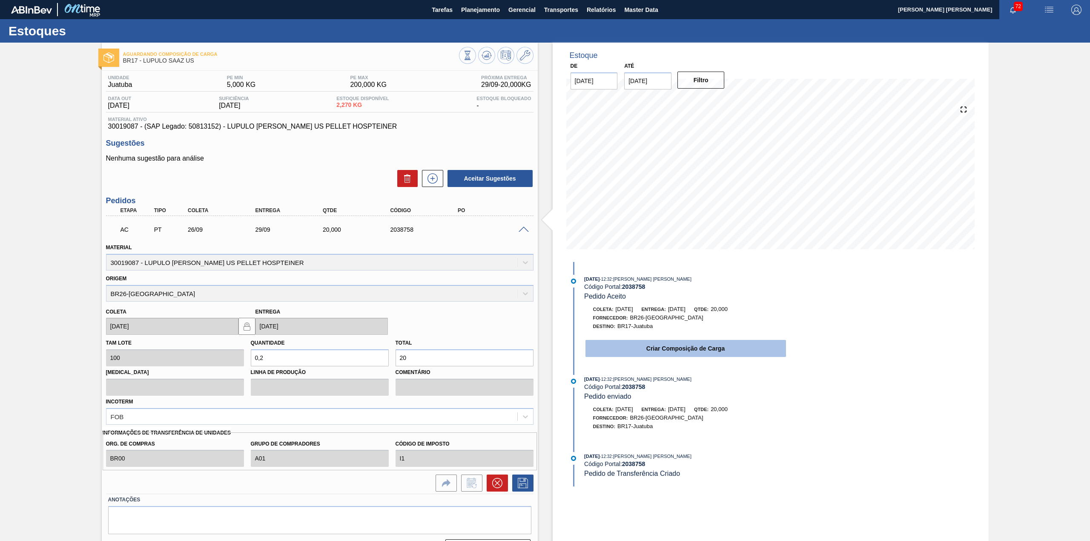
click at [668, 346] on button "Criar Composição de Carga" at bounding box center [685, 348] width 200 height 17
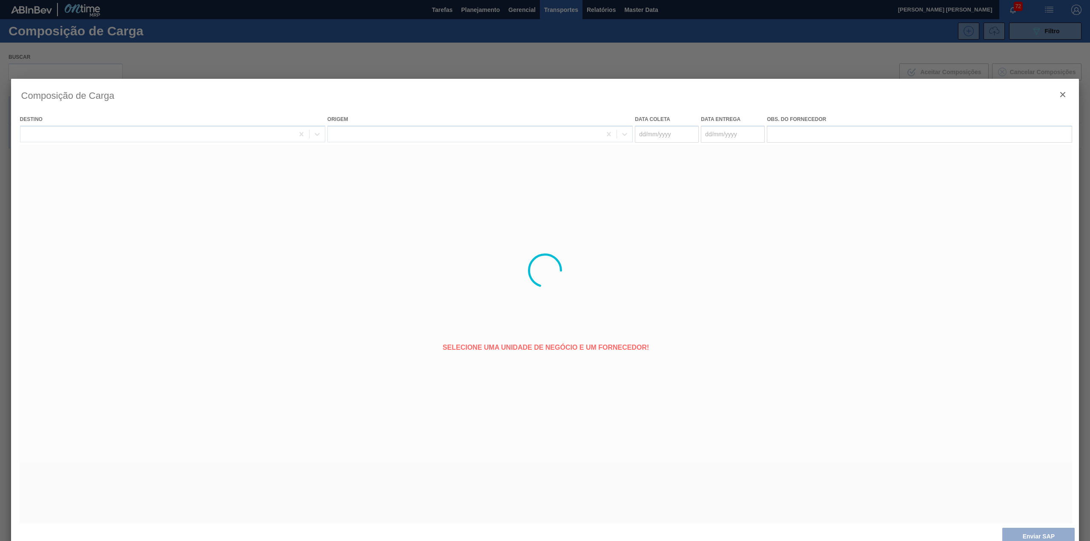
type coleta "26/09/2025"
type entrega "29/09/2025"
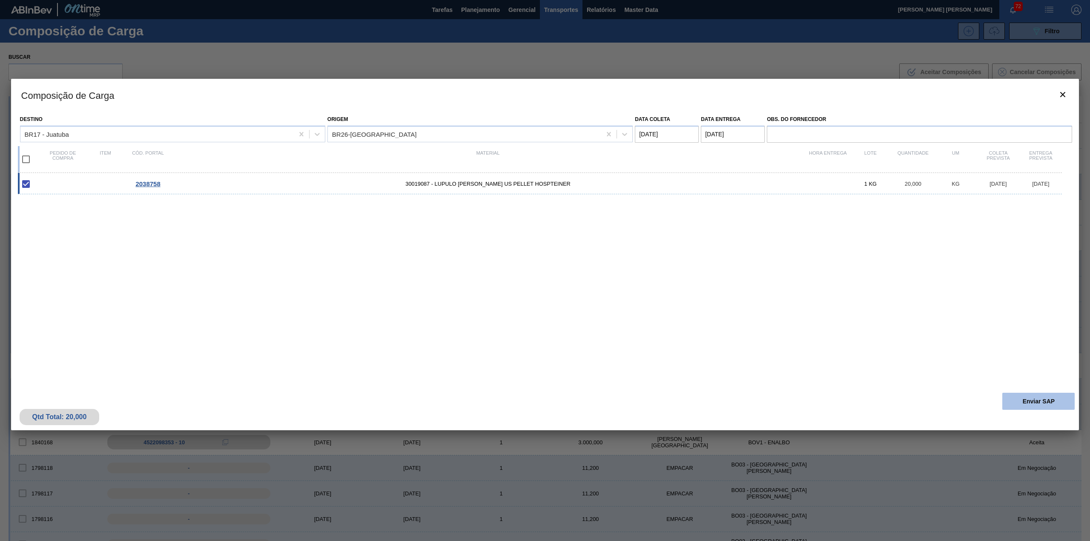
click at [1043, 407] on button "Enviar SAP" at bounding box center [1038, 400] width 72 height 17
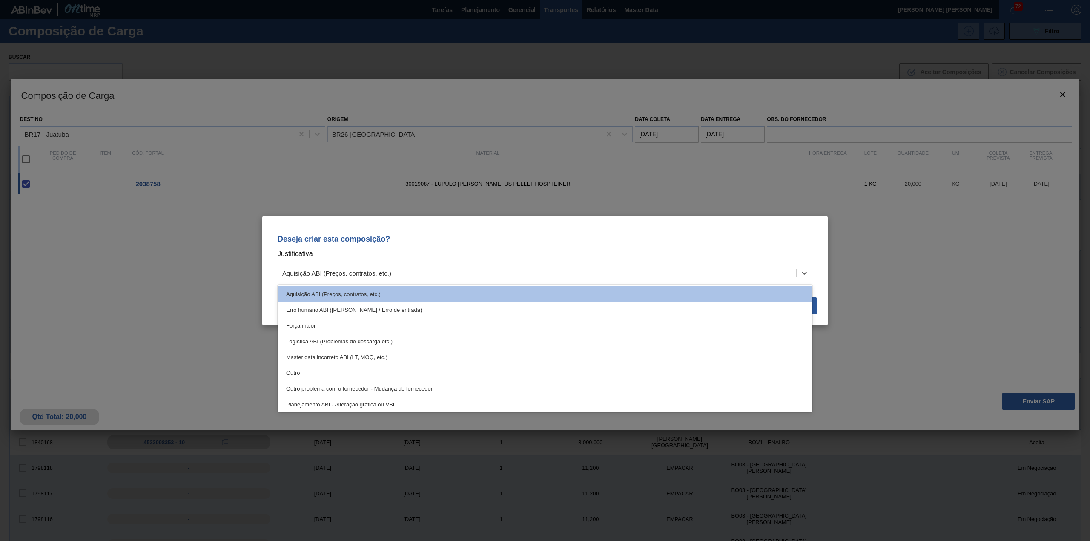
click at [602, 277] on div "Aquisição ABI (Preços, contratos, etc.)" at bounding box center [537, 272] width 518 height 12
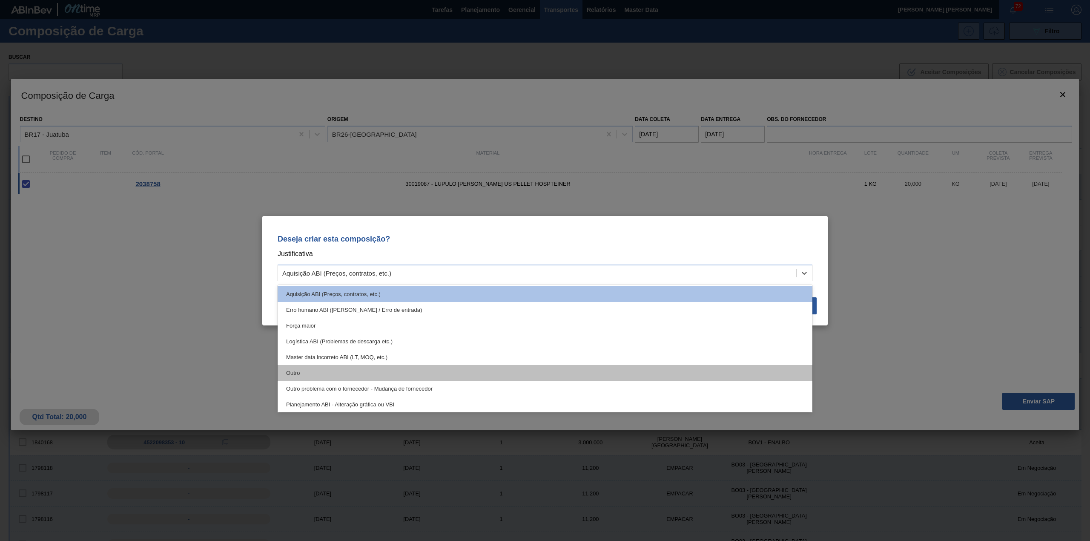
click at [441, 372] on div "Outro" at bounding box center [545, 373] width 535 height 16
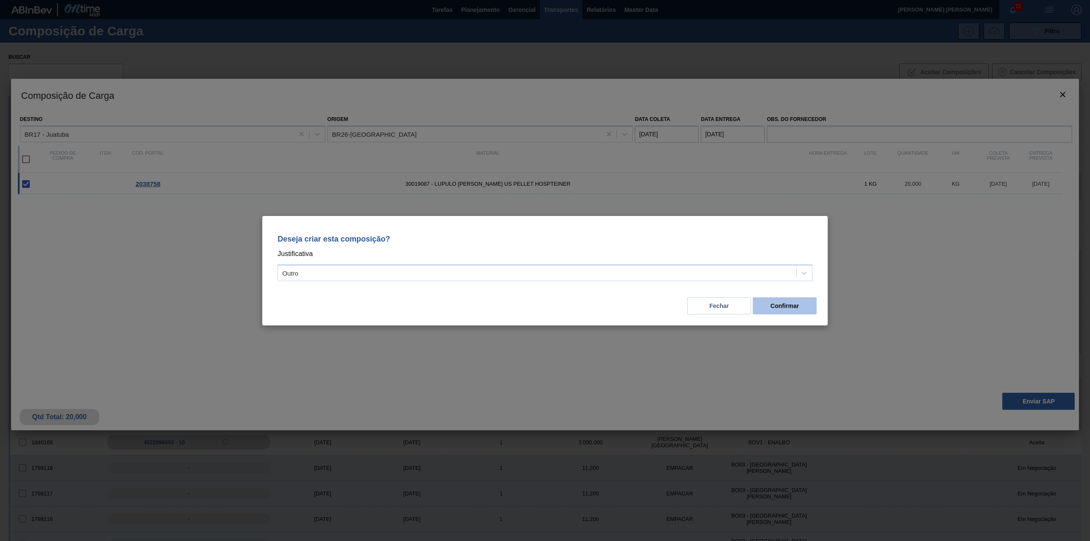
click at [782, 304] on button "Confirmar" at bounding box center [785, 305] width 64 height 17
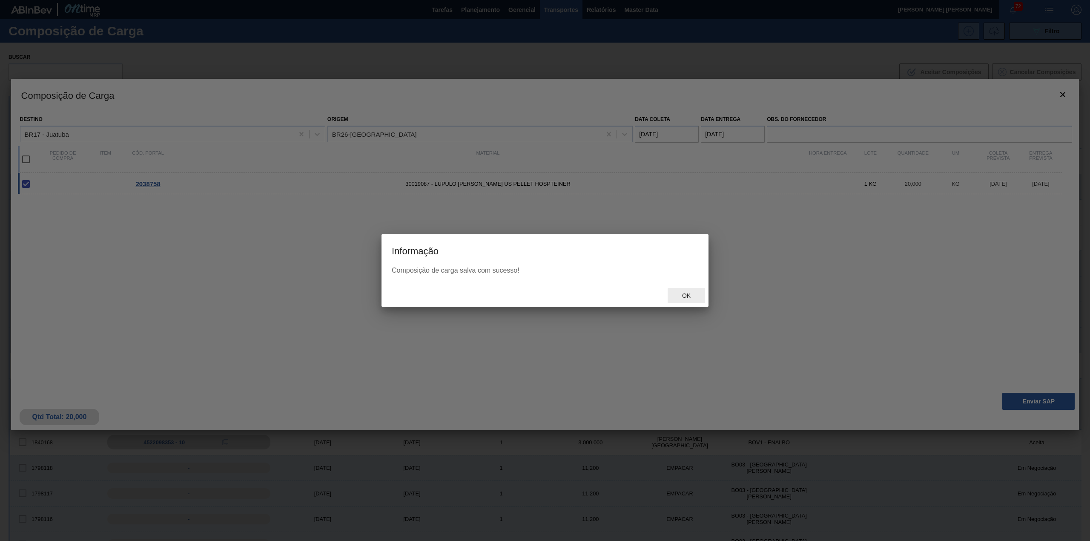
click at [682, 298] on span "Ok" at bounding box center [686, 295] width 22 height 7
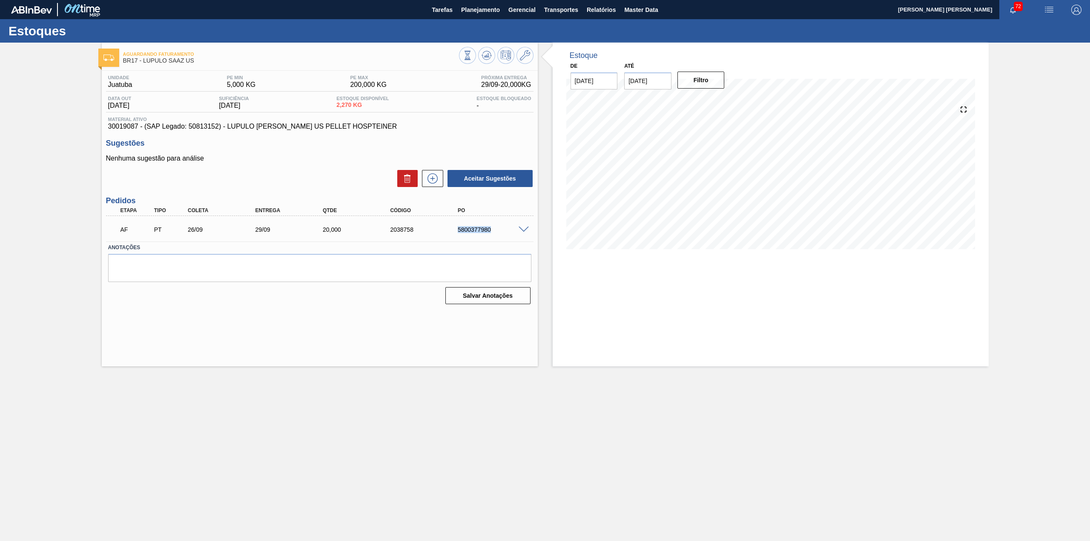
drag, startPoint x: 457, startPoint y: 232, endPoint x: 499, endPoint y: 226, distance: 42.6
click at [499, 226] on div "AF PT 26/09 29/09 20,000 2038758 5800377980" at bounding box center [317, 228] width 405 height 17
copy div "5800377980"
